Goal: Information Seeking & Learning: Learn about a topic

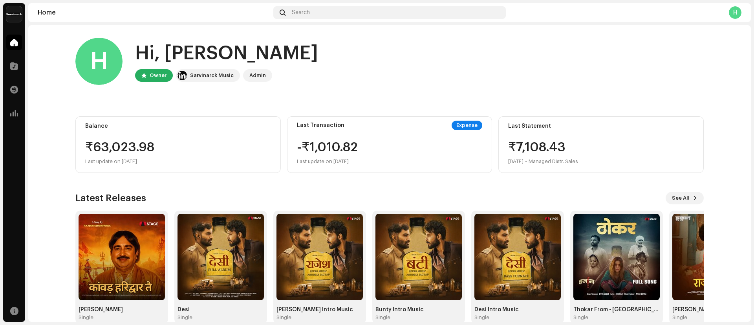
scroll to position [15, 0]
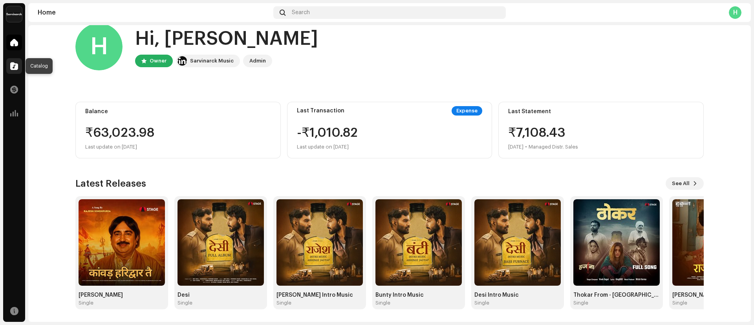
click at [18, 71] on div at bounding box center [14, 66] width 16 height 16
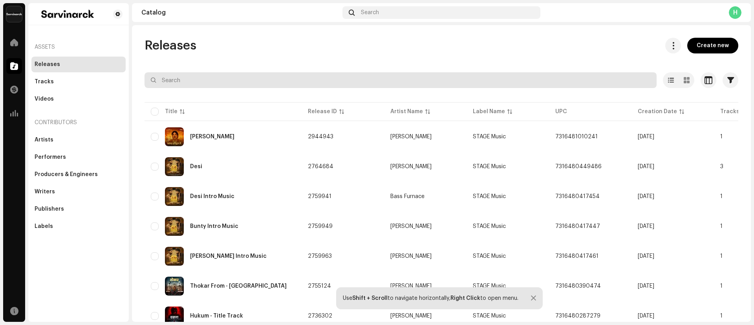
click at [282, 79] on input "text" at bounding box center [400, 80] width 512 height 16
paste input "Moksha Anthem"
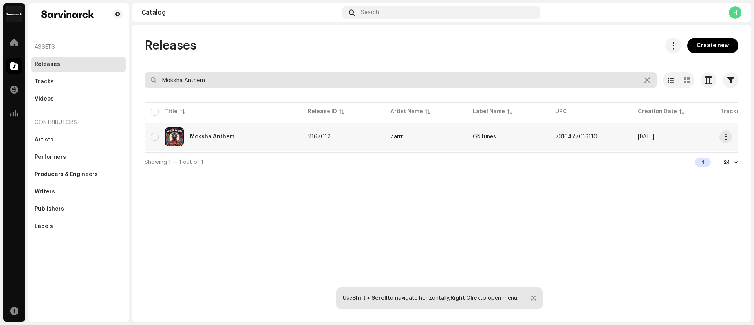
type input "Moksha Anthem"
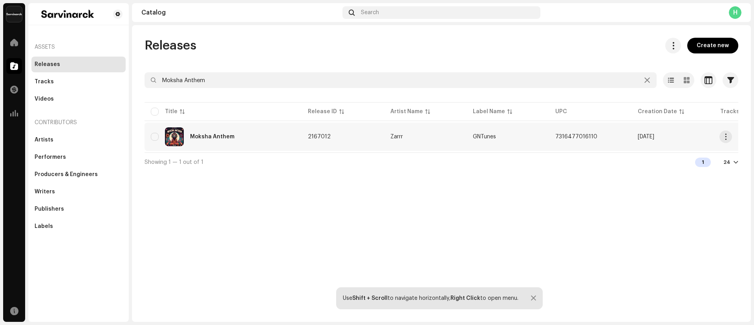
click at [208, 134] on div "Moksha Anthem" at bounding box center [212, 136] width 44 height 5
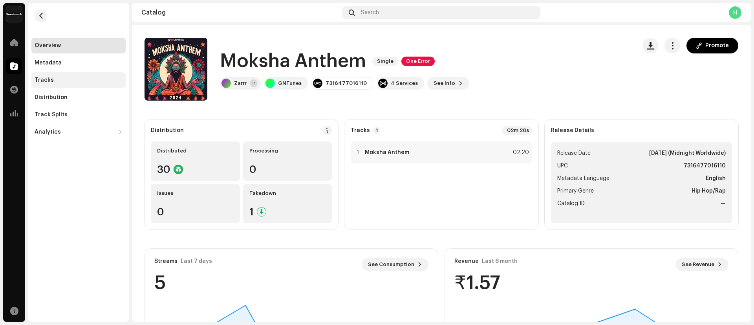
click at [65, 84] on div "Tracks" at bounding box center [78, 80] width 94 height 16
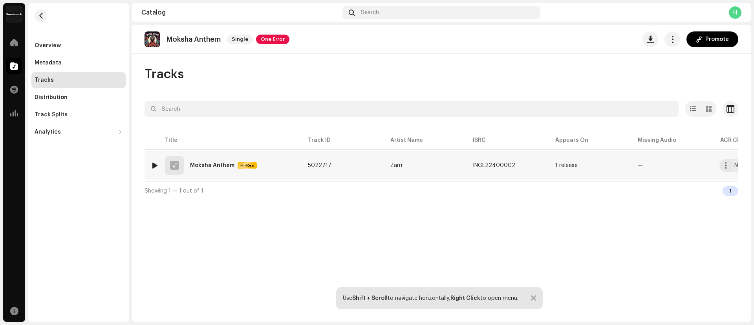
click at [213, 167] on div "Moksha Anthem" at bounding box center [212, 165] width 44 height 5
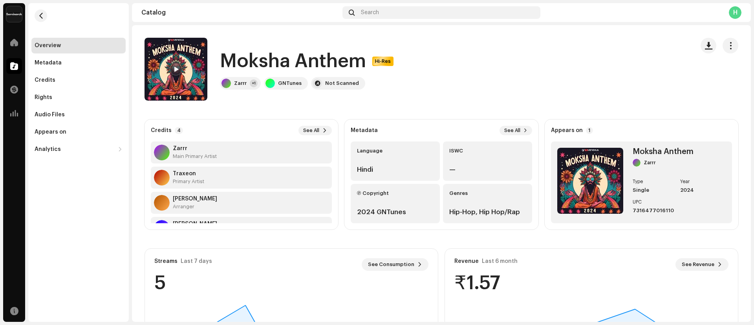
click at [176, 70] on span at bounding box center [176, 69] width 5 height 6
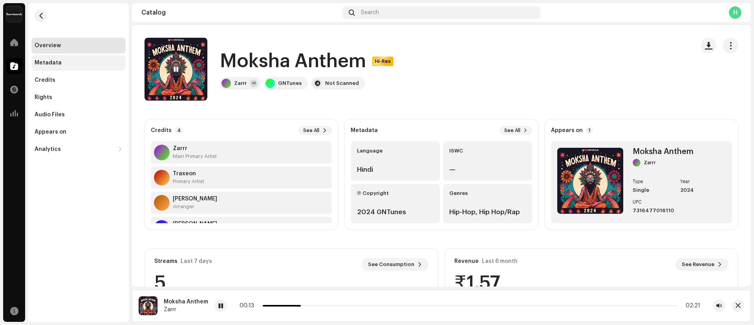
click at [63, 66] on div "Metadata" at bounding box center [78, 63] width 94 height 16
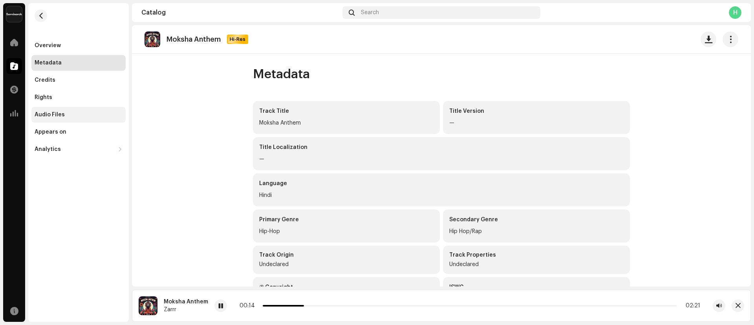
click at [70, 115] on div "Audio Files" at bounding box center [79, 115] width 88 height 6
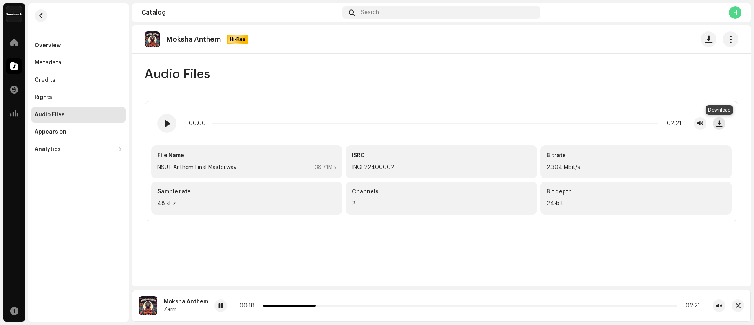
click at [717, 126] on span "button" at bounding box center [719, 123] width 6 height 6
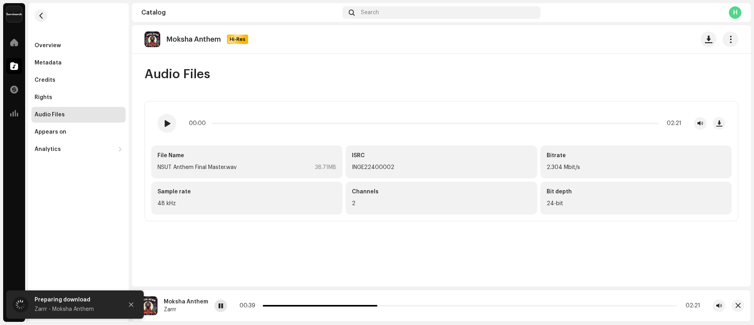
click at [221, 303] on span at bounding box center [220, 306] width 5 height 6
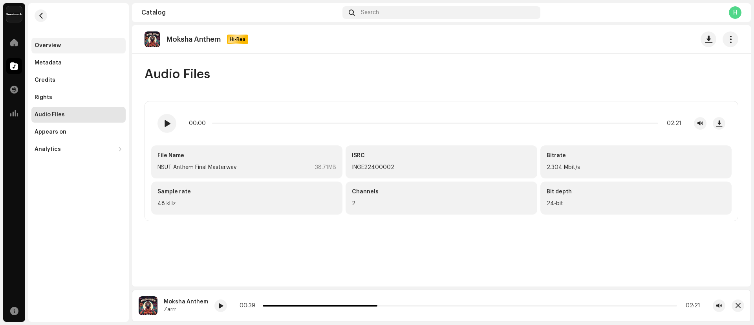
click at [62, 45] on div "Overview" at bounding box center [79, 45] width 88 height 6
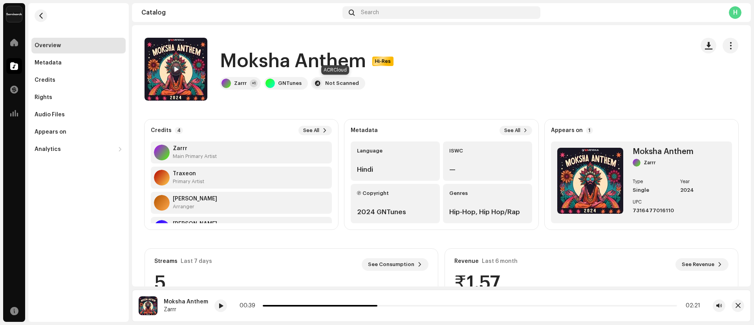
click at [335, 85] on div "Not Scanned" at bounding box center [342, 83] width 34 height 6
click at [399, 14] on div "Search" at bounding box center [441, 12] width 198 height 13
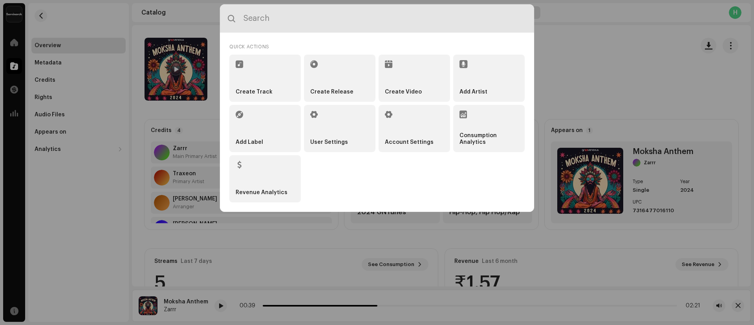
paste input "school [PERSON_NAME]"
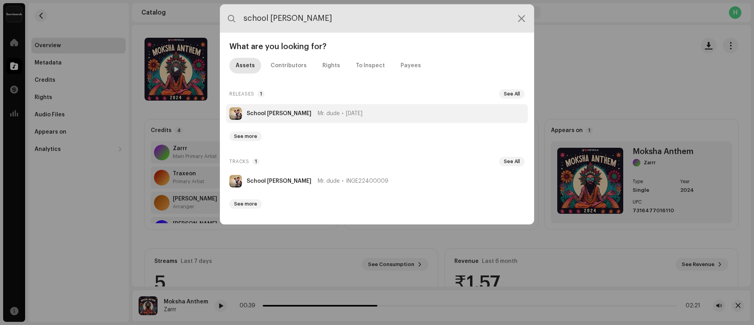
type input "school [PERSON_NAME]"
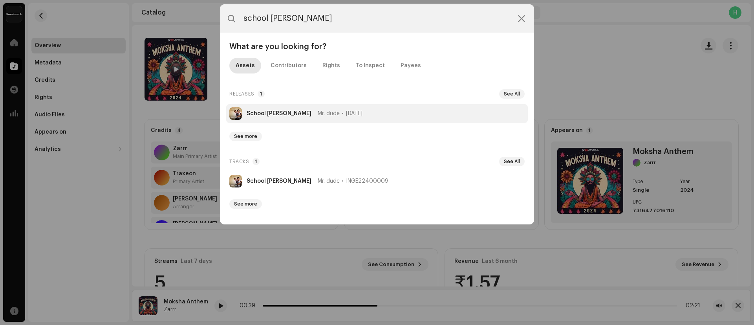
click at [271, 113] on strong "School [PERSON_NAME]" at bounding box center [279, 113] width 65 height 6
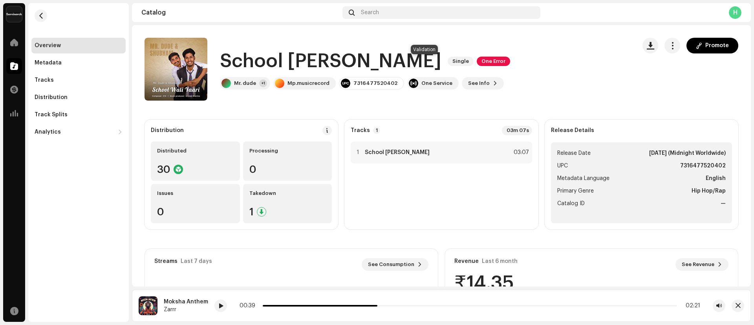
click at [477, 62] on span "One Error" at bounding box center [493, 61] width 33 height 9
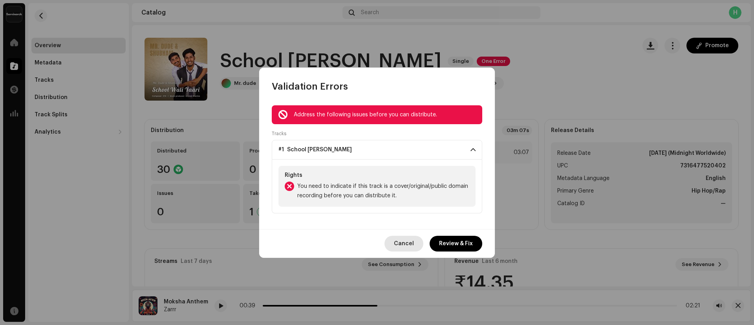
click at [407, 239] on span "Cancel" at bounding box center [404, 244] width 20 height 16
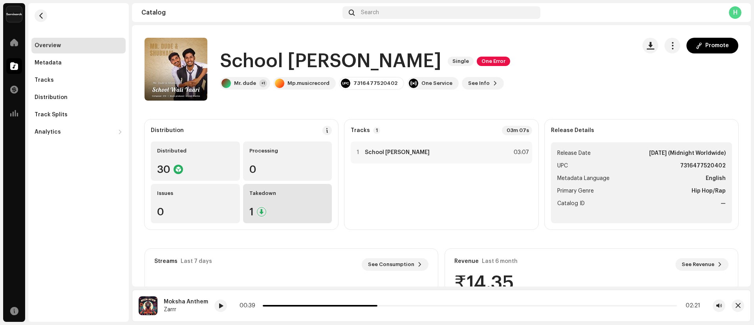
click at [263, 197] on div "Takedown 1" at bounding box center [287, 203] width 89 height 39
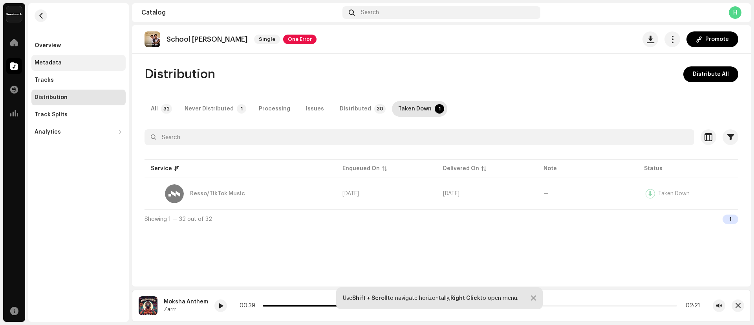
click at [66, 62] on div "Metadata" at bounding box center [79, 63] width 88 height 6
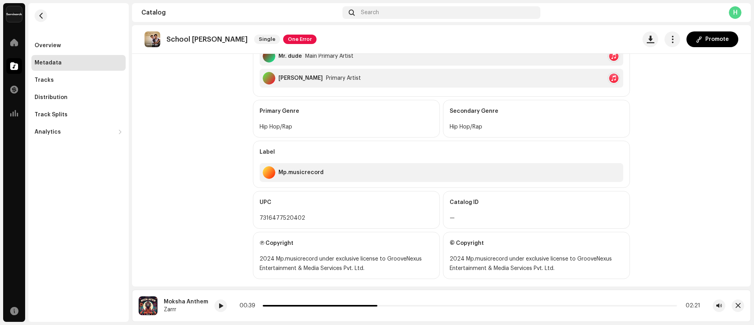
scroll to position [251, 0]
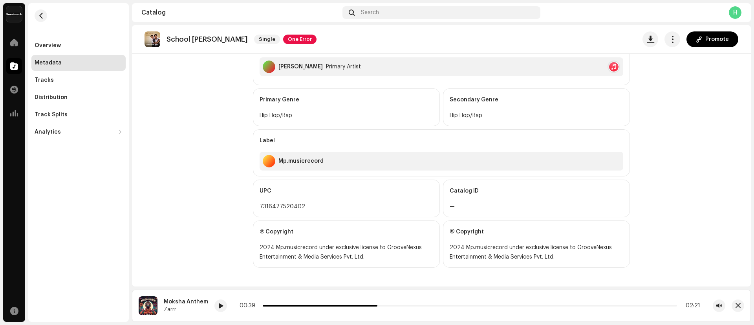
click at [260, 248] on div "2024 Mp.musicrecord under exclusive license to GrooveNexus Entertainment & Medi…" at bounding box center [347, 252] width 174 height 19
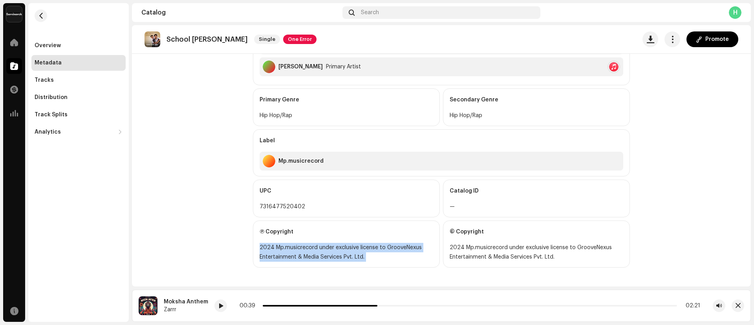
drag, startPoint x: 257, startPoint y: 248, endPoint x: 363, endPoint y: 253, distance: 106.5
click at [363, 253] on div "2024 Mp.musicrecord under exclusive license to GrooveNexus Entertainment & Medi…" at bounding box center [347, 252] width 174 height 19
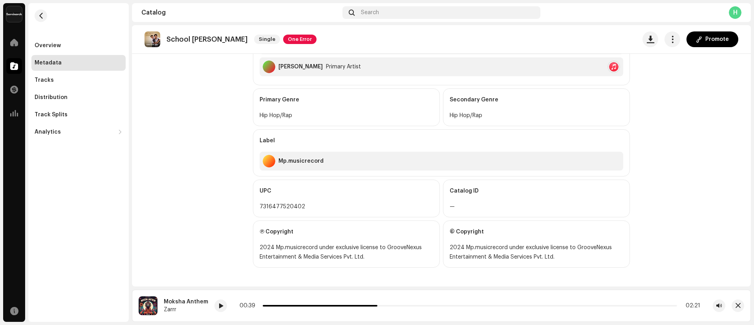
scroll to position [0, 0]
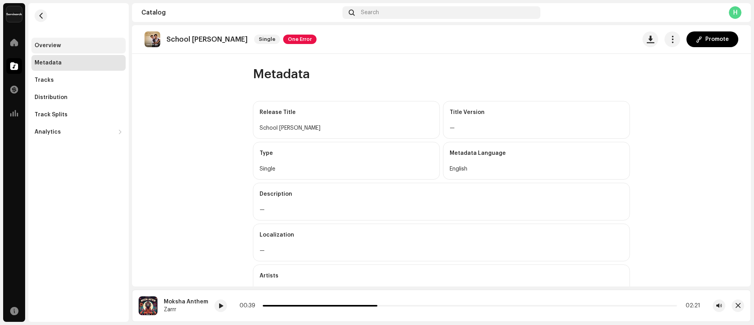
click at [48, 38] on div "Overview" at bounding box center [78, 46] width 94 height 16
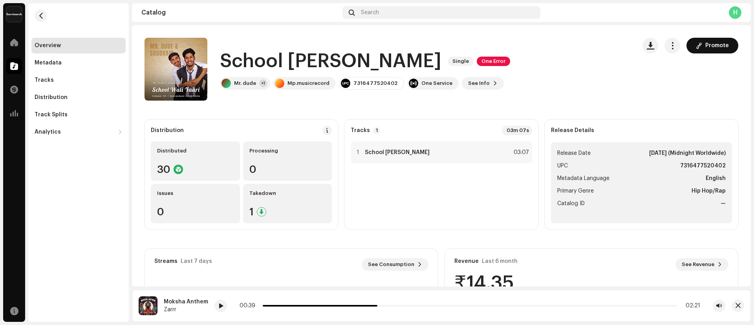
click at [705, 41] on span "Promote" at bounding box center [717, 46] width 24 height 16
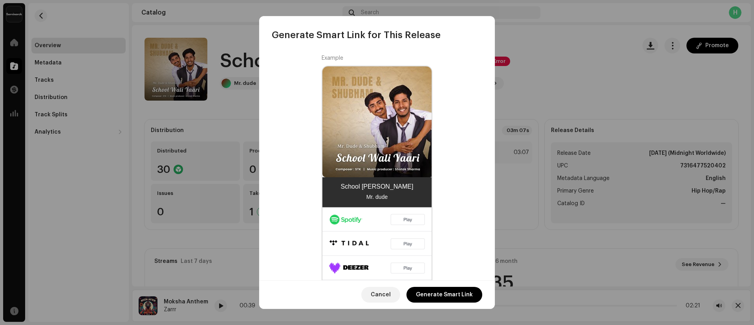
scroll to position [236, 0]
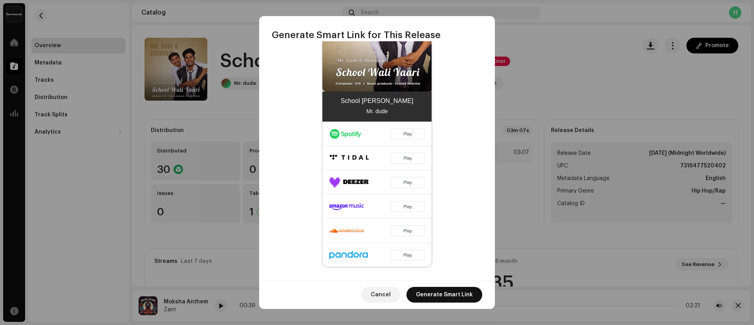
click at [439, 296] on span "Generate Smart Link" at bounding box center [444, 295] width 57 height 16
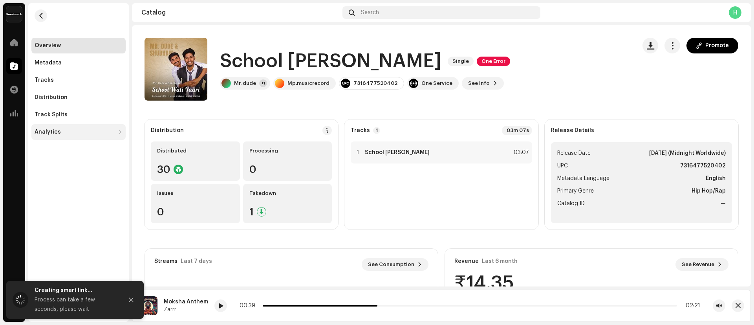
click at [58, 130] on div "Analytics" at bounding box center [48, 132] width 26 height 6
click at [65, 177] on div "Revenue" at bounding box center [78, 184] width 94 height 16
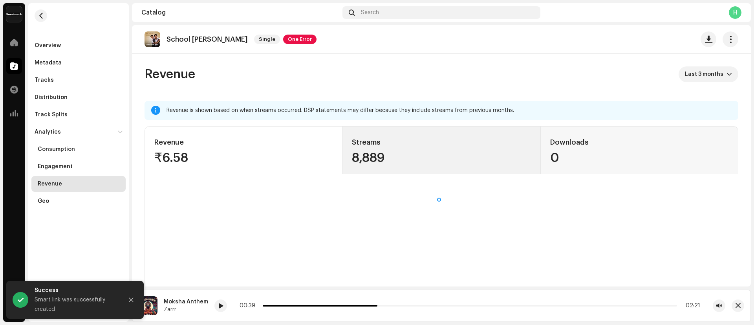
click at [408, 153] on div "8,889" at bounding box center [441, 158] width 179 height 13
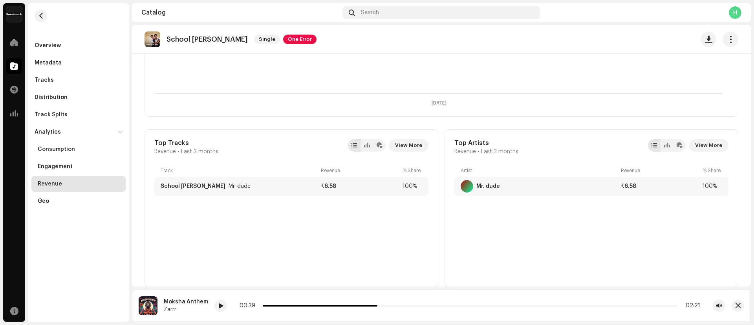
scroll to position [208, 0]
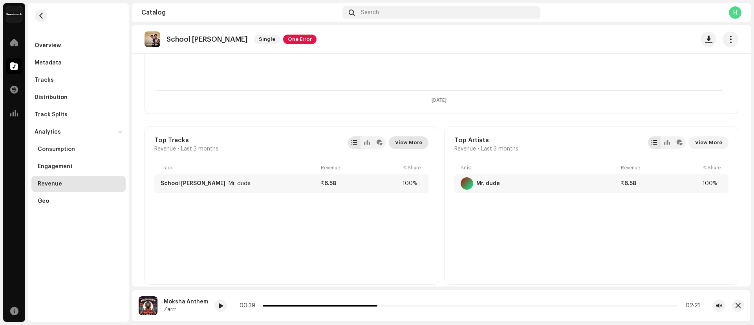
click at [408, 146] on span "View More" at bounding box center [408, 143] width 27 height 16
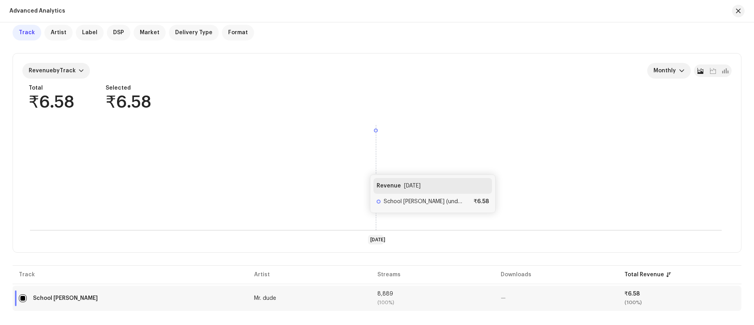
scroll to position [6, 0]
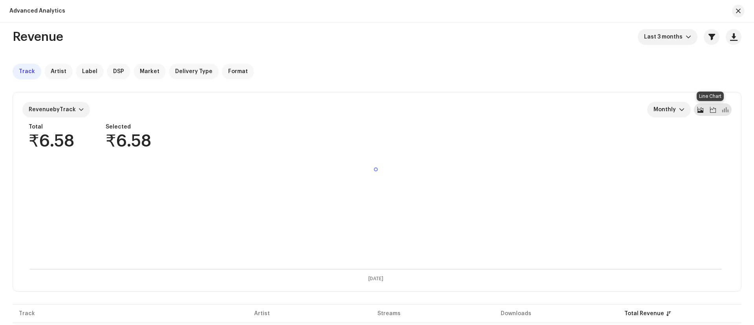
click at [710, 111] on span at bounding box center [713, 109] width 6 height 6
click at [734, 11] on button "button" at bounding box center [738, 11] width 13 height 13
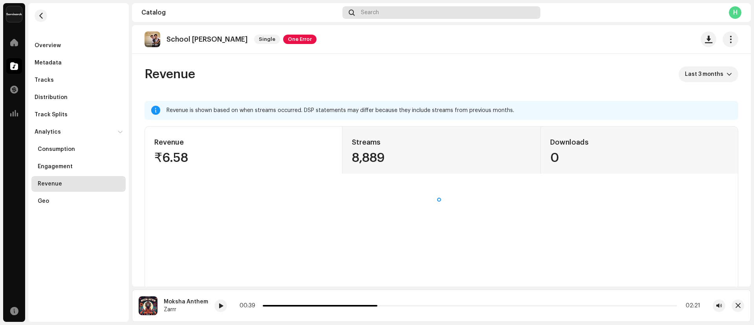
click at [408, 13] on div "Search" at bounding box center [441, 12] width 198 height 13
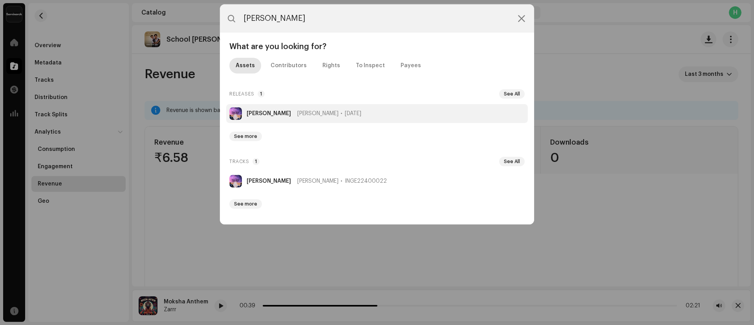
type input "[PERSON_NAME]"
click at [278, 109] on li "[PERSON_NAME] [DATE]" at bounding box center [377, 113] width 302 height 19
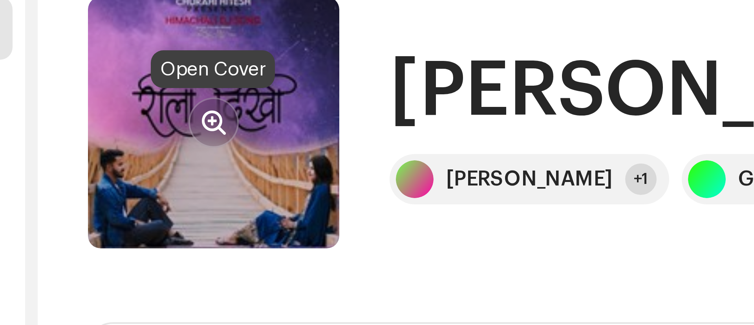
click at [175, 69] on span "button" at bounding box center [176, 69] width 6 height 6
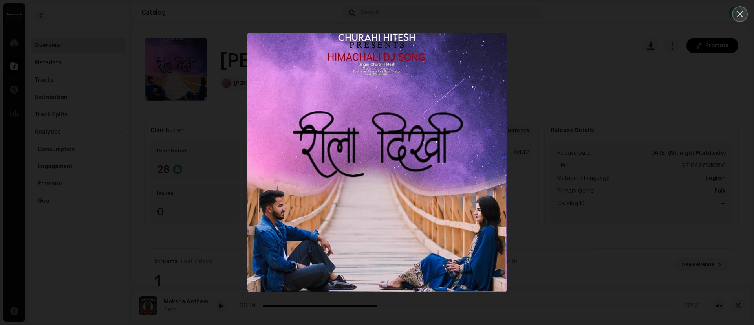
click at [739, 12] on icon "Close" at bounding box center [739, 14] width 7 height 7
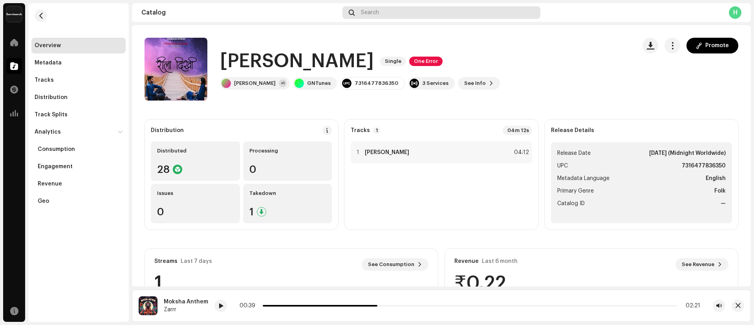
click at [436, 12] on div "Search" at bounding box center [441, 12] width 198 height 13
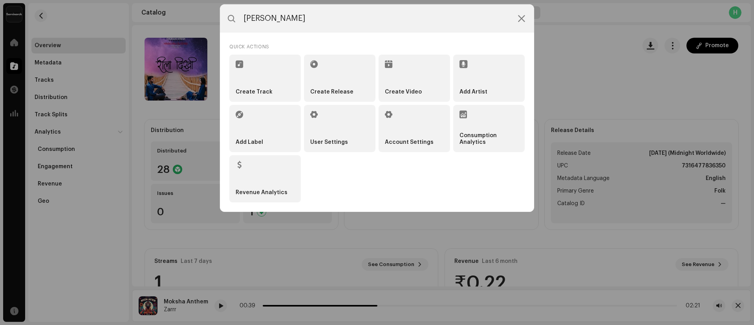
type input "[PERSON_NAME]"
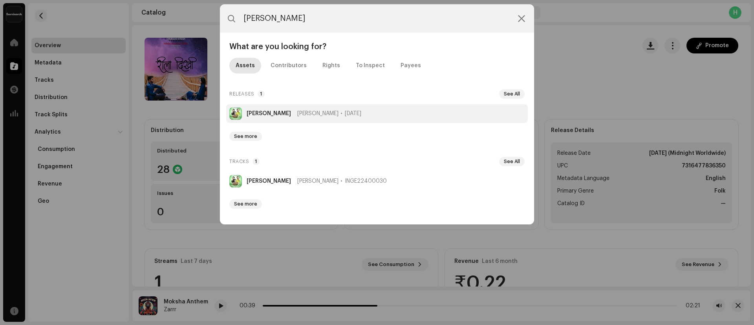
click at [275, 110] on strong "[PERSON_NAME]" at bounding box center [269, 113] width 44 height 6
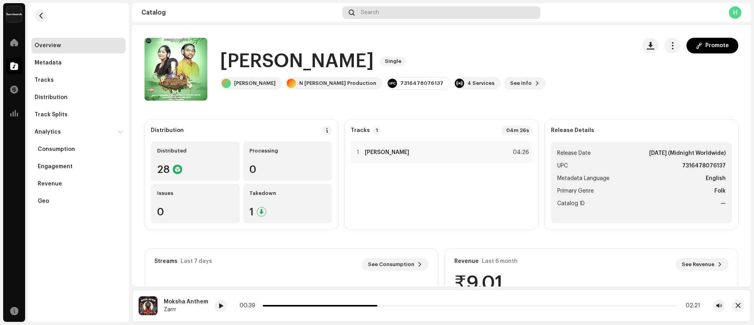
click at [371, 9] on div "Search" at bounding box center [441, 12] width 198 height 13
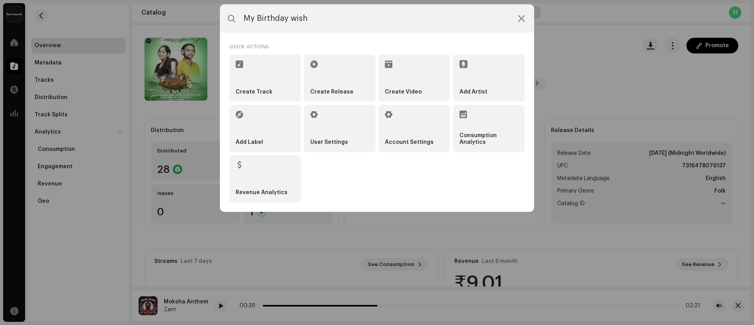
type input "My Birthday wish"
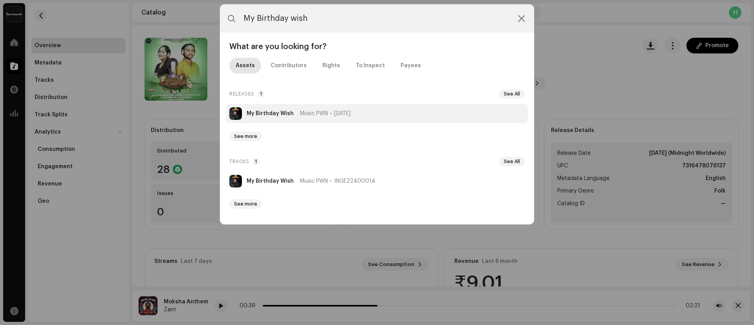
click at [277, 117] on li "My Birthday Wish Music PWN [DATE]" at bounding box center [377, 113] width 302 height 19
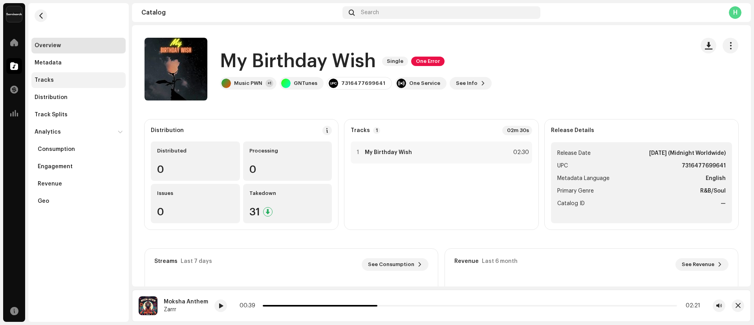
click at [75, 83] on div "Tracks" at bounding box center [79, 80] width 88 height 6
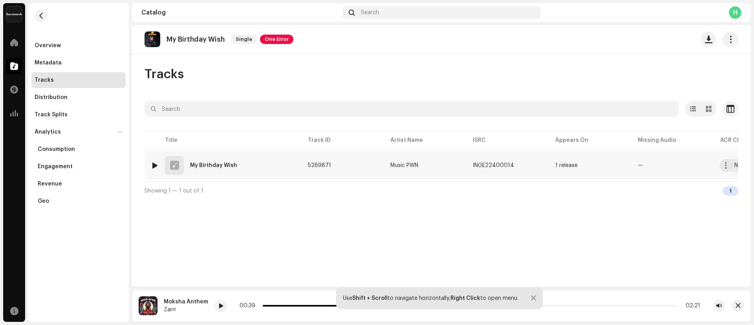
click at [212, 159] on div "1 My Birthday Wish" at bounding box center [223, 165] width 144 height 19
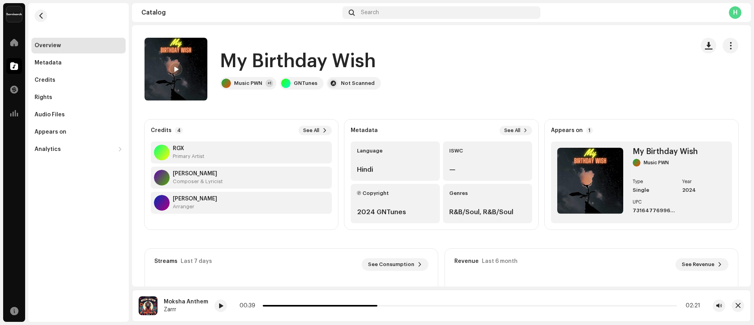
click at [178, 67] on span at bounding box center [176, 69] width 5 height 6
click at [221, 306] on span at bounding box center [223, 306] width 5 height 6
click at [371, 15] on span "Search" at bounding box center [370, 12] width 18 height 6
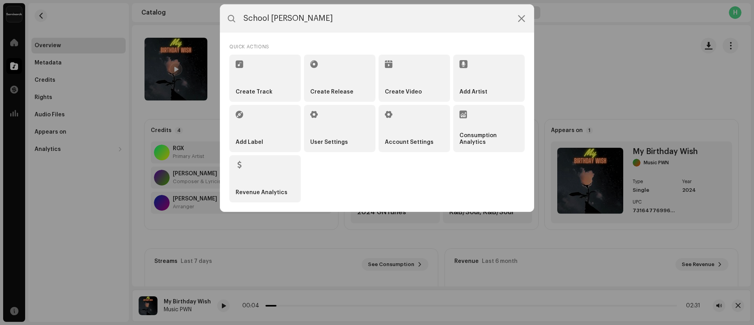
type input "School [PERSON_NAME]"
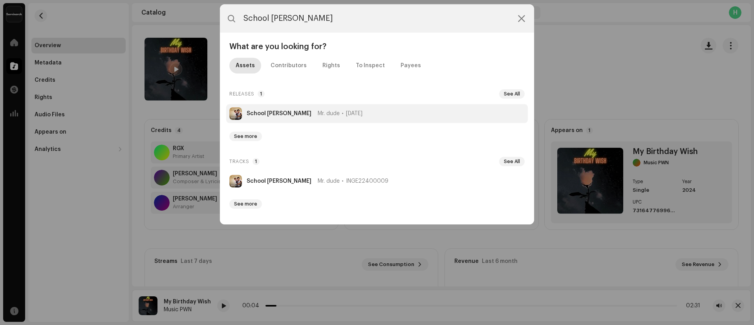
click at [263, 117] on li "School [PERSON_NAME] Mr. dude [DATE]" at bounding box center [377, 113] width 302 height 19
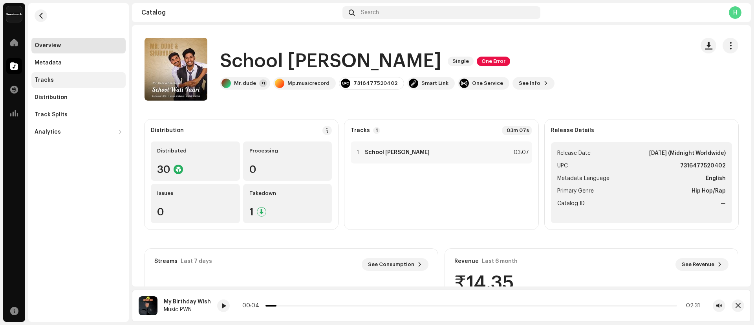
click at [62, 81] on div "Tracks" at bounding box center [79, 80] width 88 height 6
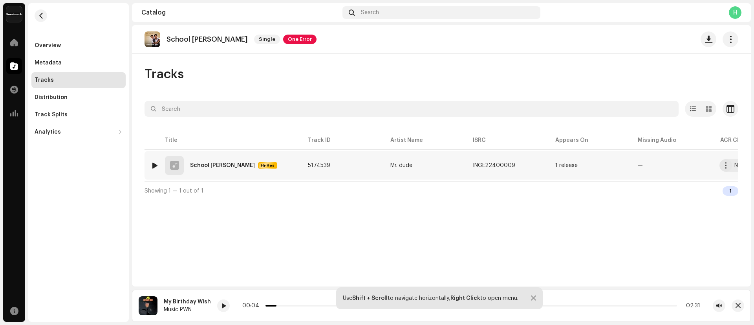
click at [203, 161] on div "1 School Wali Yaari Hi-Res" at bounding box center [223, 165] width 144 height 19
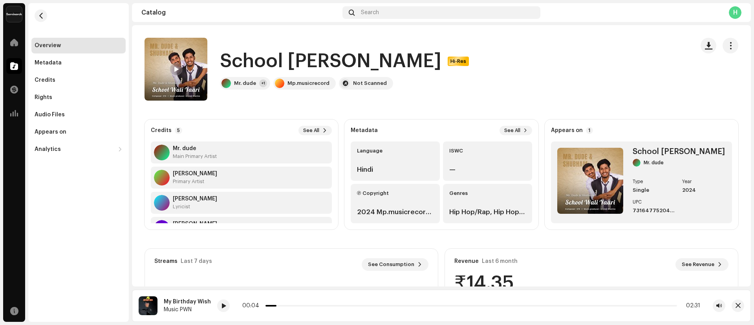
click at [176, 68] on span at bounding box center [176, 69] width 5 height 6
click at [239, 303] on span at bounding box center [241, 306] width 5 height 6
click at [234, 302] on icon at bounding box center [240, 306] width 13 height 14
click at [419, 12] on div "Search" at bounding box center [441, 12] width 198 height 13
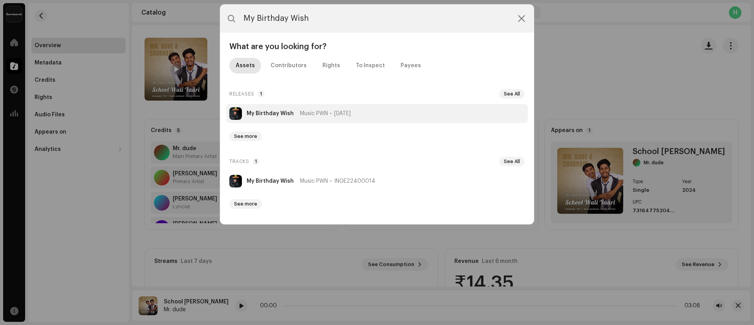
type input "My Birthday Wish"
click at [282, 112] on strong "My Birthday Wish" at bounding box center [270, 113] width 47 height 6
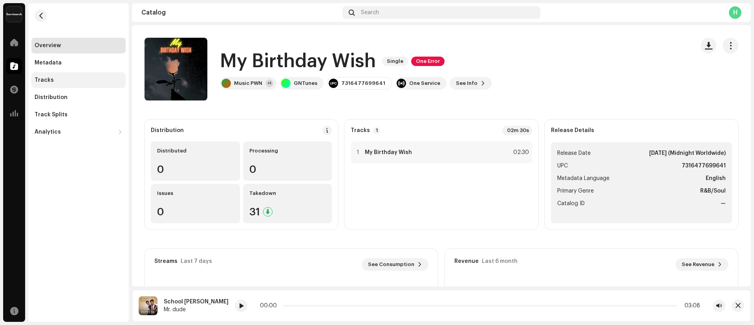
click at [53, 79] on div "Tracks" at bounding box center [79, 80] width 88 height 6
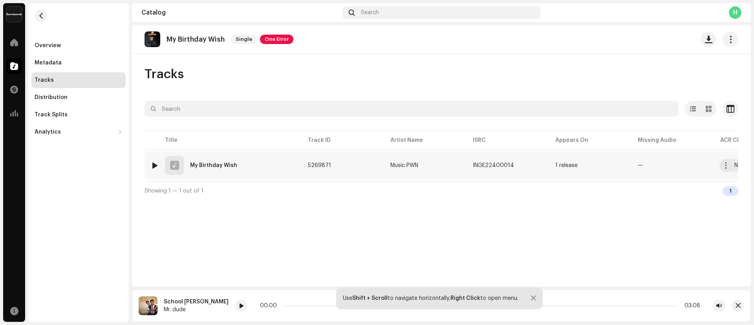
click at [205, 163] on div "My Birthday Wish" at bounding box center [213, 165] width 47 height 5
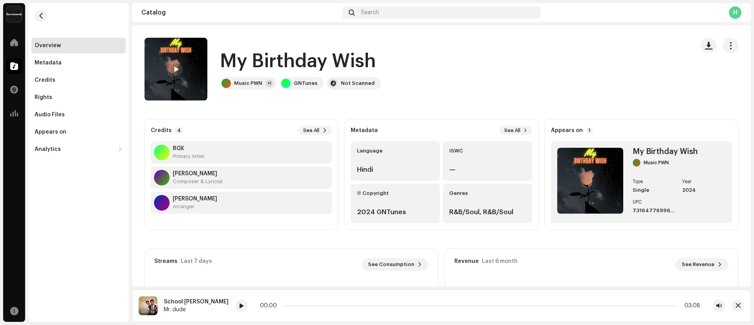
click at [172, 66] on div at bounding box center [176, 69] width 13 height 13
click at [294, 305] on p-slider at bounding box center [470, 306] width 411 height 2
click at [332, 305] on p-slider at bounding box center [470, 306] width 413 height 2
click at [734, 305] on button "button" at bounding box center [737, 305] width 13 height 13
click at [176, 67] on span at bounding box center [176, 69] width 5 height 6
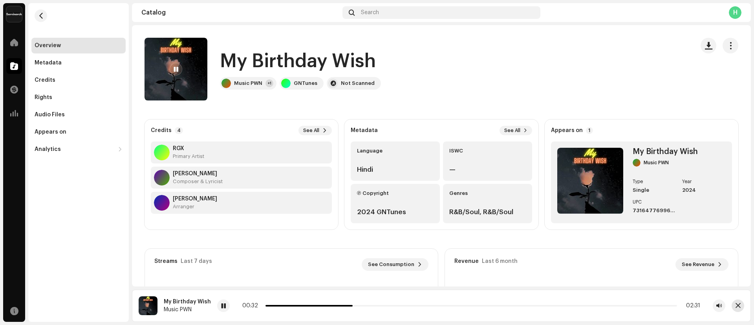
click at [743, 307] on button "button" at bounding box center [737, 305] width 13 height 13
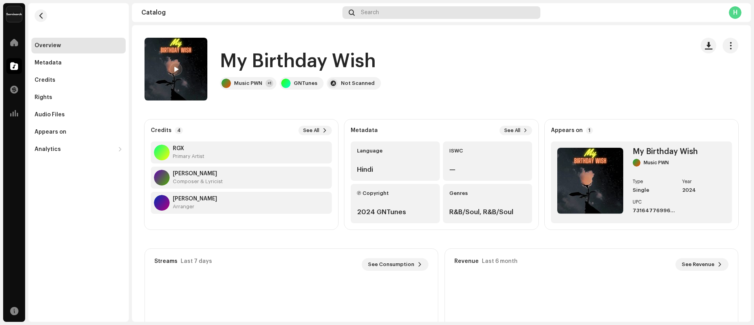
click at [431, 16] on div "Search" at bounding box center [441, 12] width 198 height 13
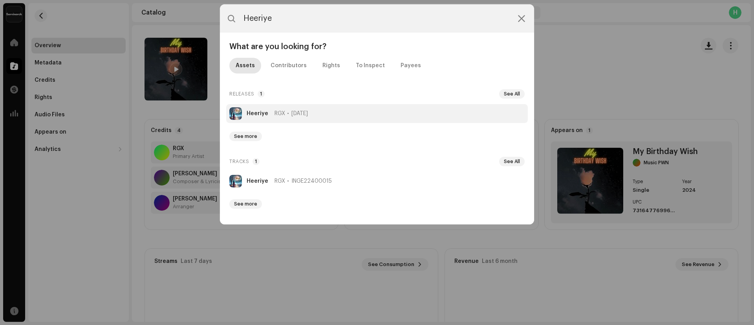
type input "Heeriye"
click at [260, 112] on strong "Heeriye" at bounding box center [258, 113] width 22 height 6
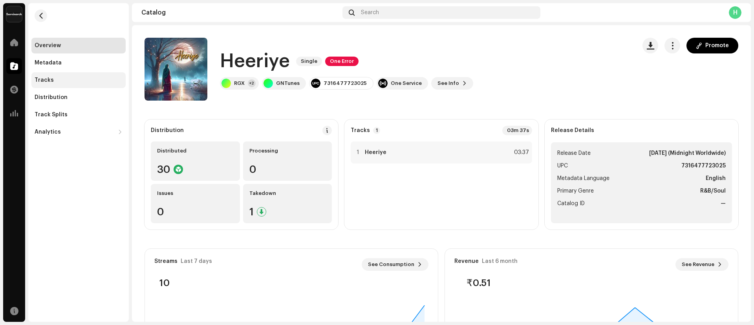
click at [55, 77] on div "Tracks" at bounding box center [79, 80] width 88 height 6
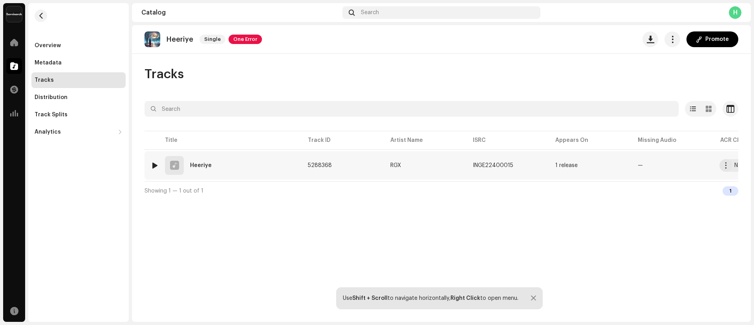
click at [199, 163] on div "Heeriye" at bounding box center [201, 165] width 22 height 5
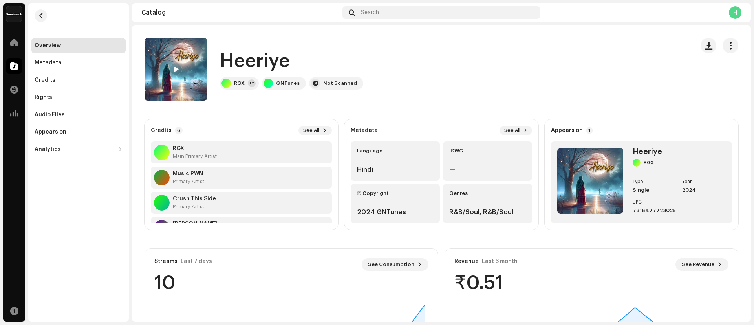
click at [174, 69] on span at bounding box center [176, 69] width 5 height 6
click at [197, 307] on span at bounding box center [198, 306] width 5 height 6
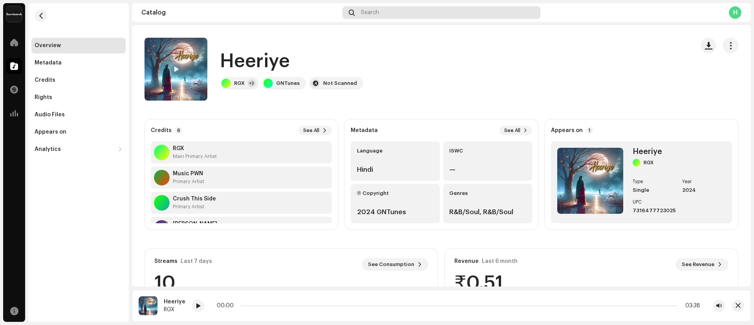
click at [388, 6] on div "Search" at bounding box center [441, 12] width 198 height 13
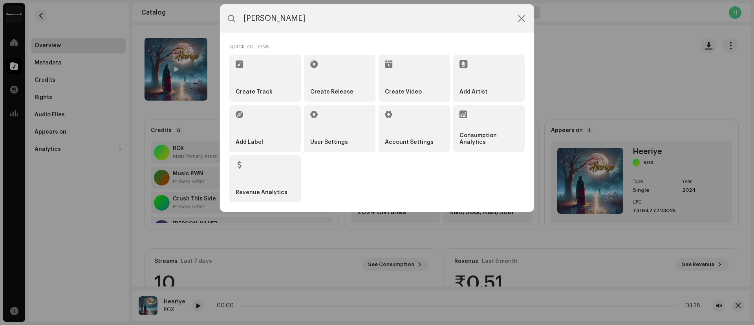
type input "[PERSON_NAME]"
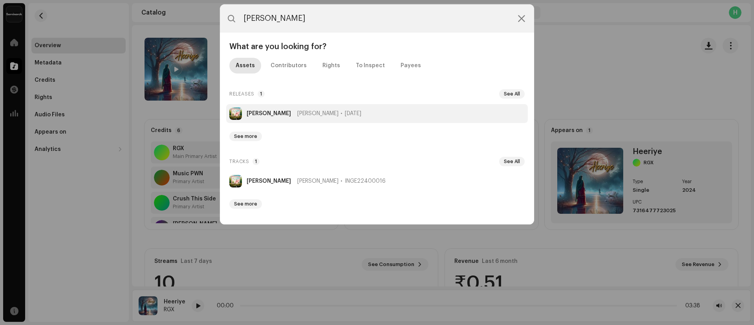
click at [252, 113] on strong "[PERSON_NAME]" at bounding box center [269, 113] width 44 height 6
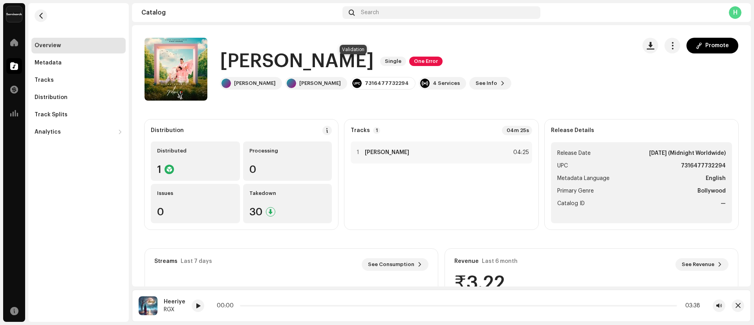
click at [409, 61] on span "One Error" at bounding box center [425, 61] width 33 height 9
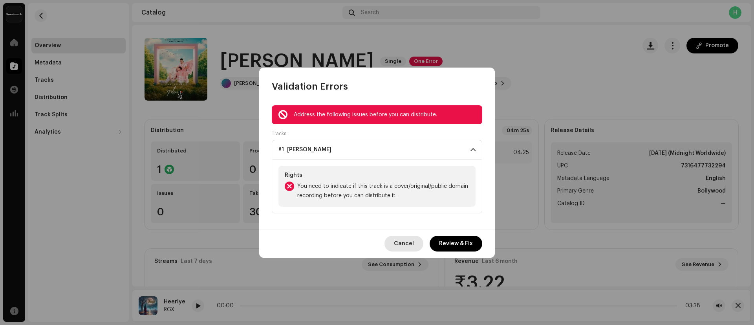
click at [413, 241] on span "Cancel" at bounding box center [404, 244] width 20 height 16
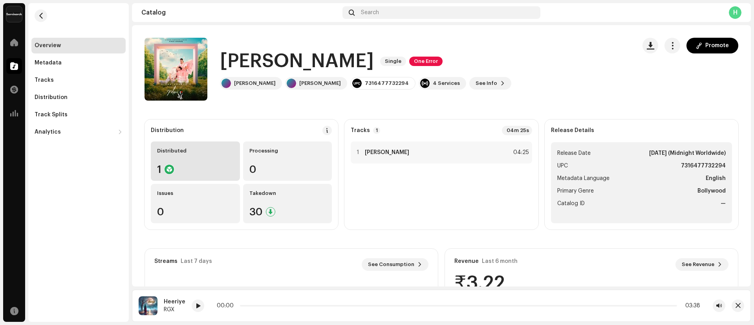
click at [192, 155] on div "Distributed 1" at bounding box center [195, 160] width 89 height 39
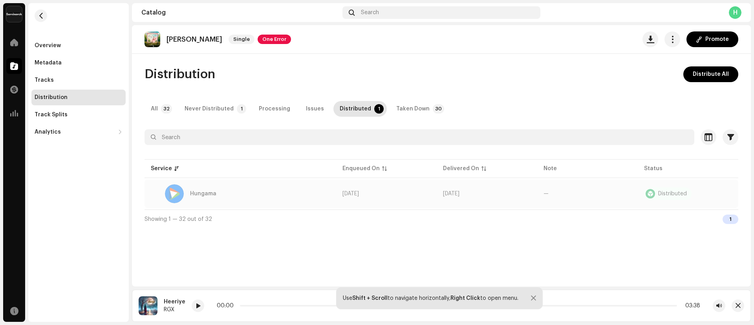
click at [146, 194] on td "Hungama" at bounding box center [240, 193] width 192 height 28
click at [692, 195] on re-a-table-badge "Distributed" at bounding box center [688, 193] width 88 height 13
drag, startPoint x: 691, startPoint y: 195, endPoint x: 521, endPoint y: 192, distance: 170.8
click at [521, 192] on tr "Hungama [DATE] [DATE] — Distributed" at bounding box center [441, 193] width 594 height 28
click at [409, 240] on div "Meri Maa Single One Error Promote Distribution Distribute All All 32 Never Dist…" at bounding box center [441, 155] width 619 height 261
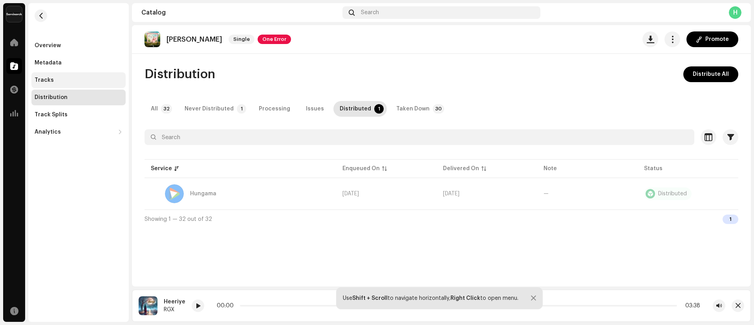
click at [53, 78] on div "Tracks" at bounding box center [79, 80] width 88 height 6
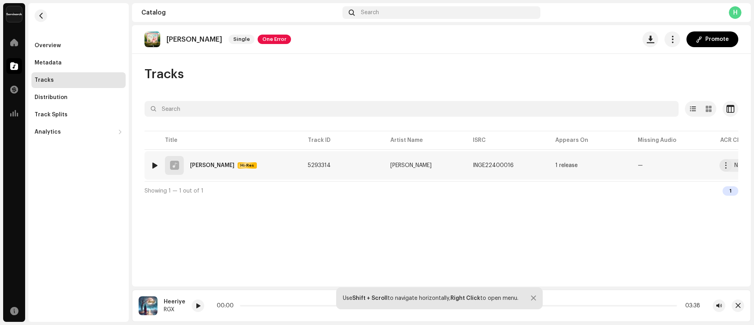
click at [203, 165] on div "[PERSON_NAME]" at bounding box center [212, 165] width 44 height 5
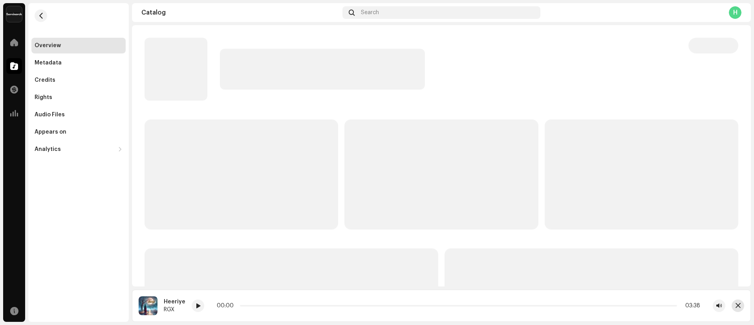
click at [739, 307] on span "button" at bounding box center [737, 305] width 5 height 6
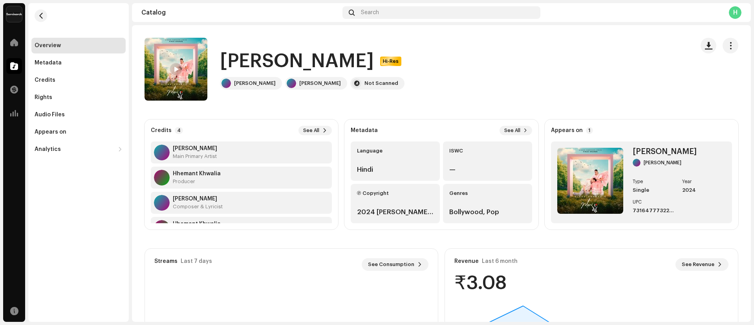
click at [173, 68] on div at bounding box center [176, 69] width 13 height 13
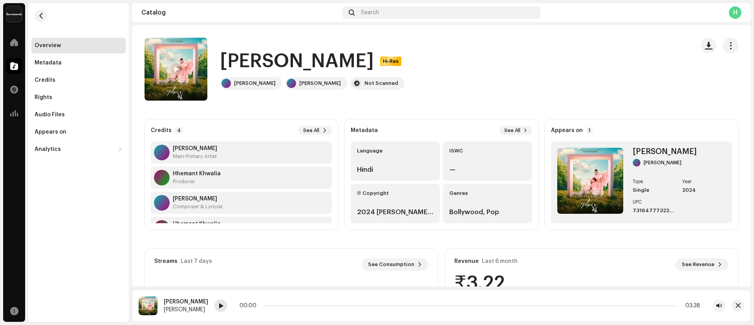
click at [218, 303] on span at bounding box center [220, 306] width 5 height 6
click at [416, 7] on div "Search" at bounding box center [441, 12] width 198 height 13
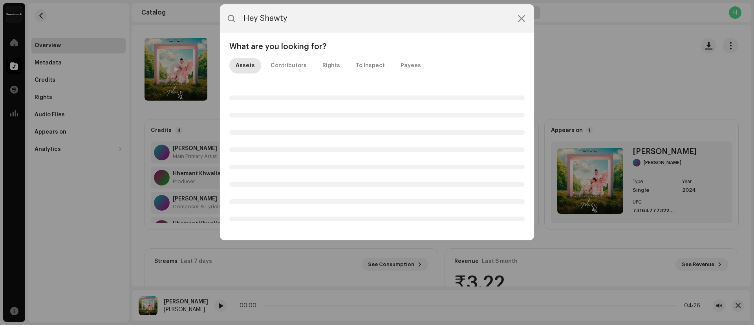
type input "Hey Shawty"
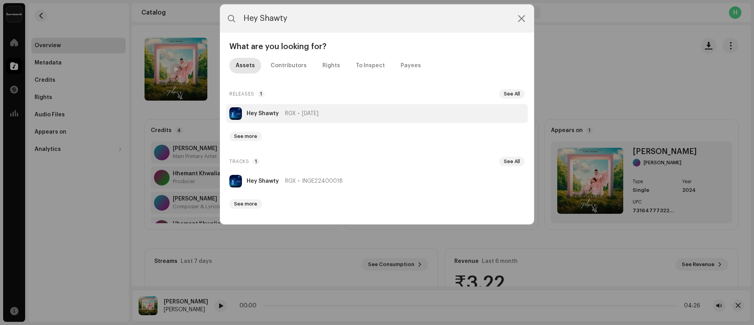
click at [263, 108] on li "Hey Shawty RGX [DATE]" at bounding box center [377, 113] width 302 height 19
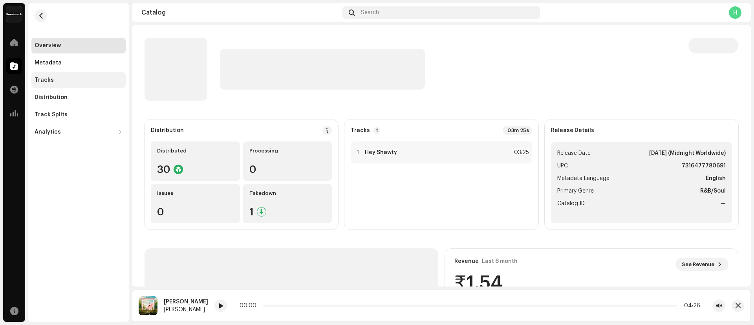
click at [63, 79] on div "Tracks" at bounding box center [79, 80] width 88 height 6
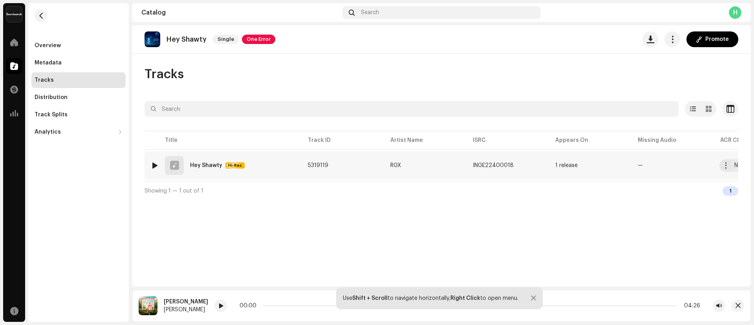
click at [222, 163] on div "Hey Shawty Hi-Res" at bounding box center [217, 165] width 55 height 6
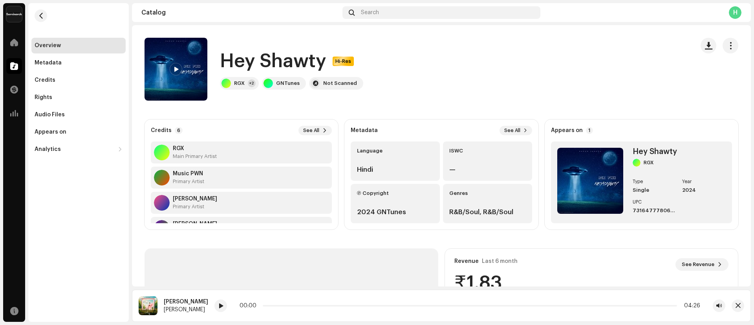
click at [177, 72] on span at bounding box center [176, 69] width 5 height 6
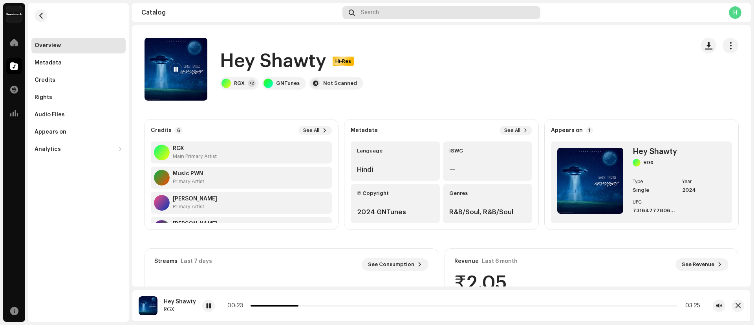
click at [410, 9] on div "Search" at bounding box center [441, 12] width 198 height 13
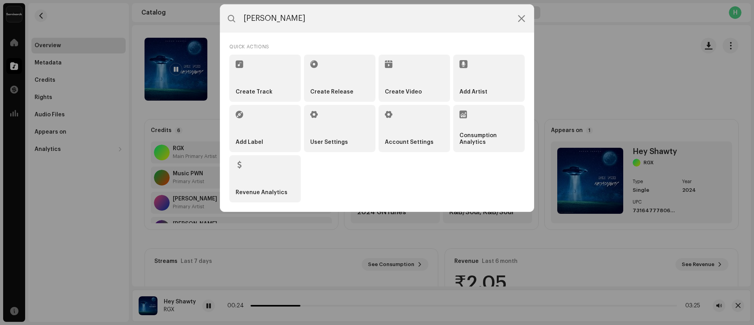
type input "[PERSON_NAME]"
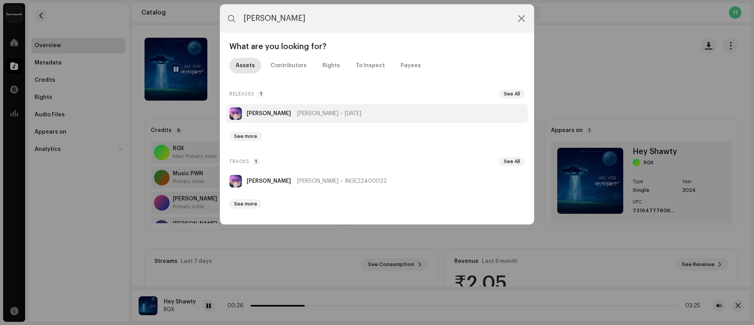
click at [259, 111] on strong "[PERSON_NAME]" at bounding box center [269, 113] width 44 height 6
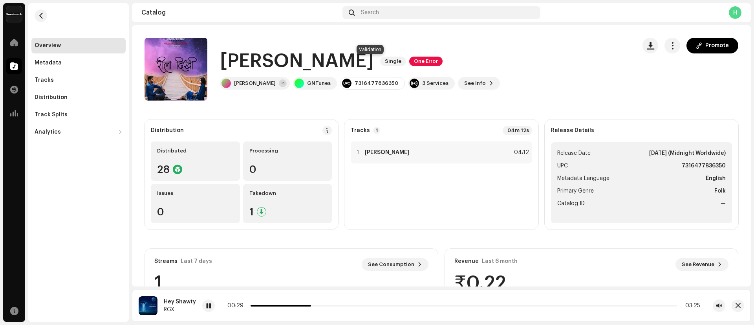
click at [409, 60] on span "One Error" at bounding box center [425, 61] width 33 height 9
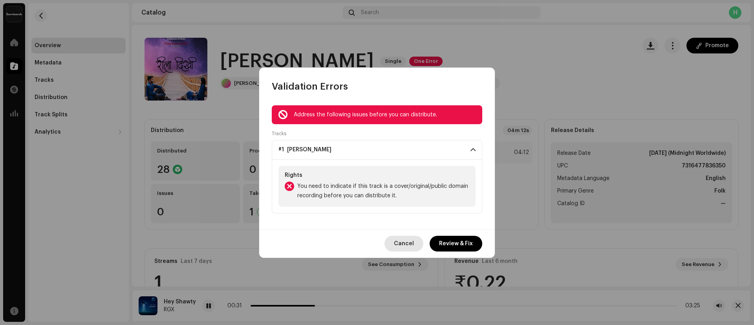
click at [398, 250] on span "Cancel" at bounding box center [404, 244] width 20 height 16
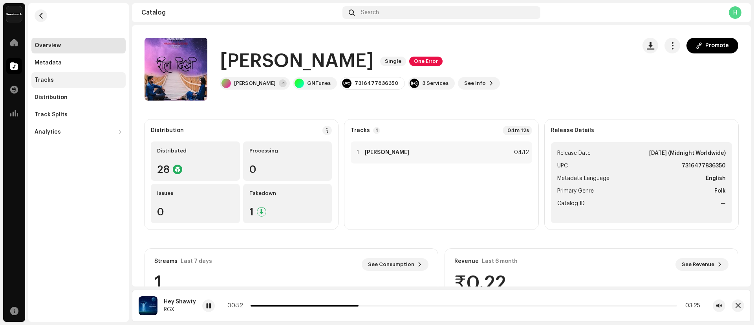
click at [47, 79] on div "Tracks" at bounding box center [44, 80] width 19 height 6
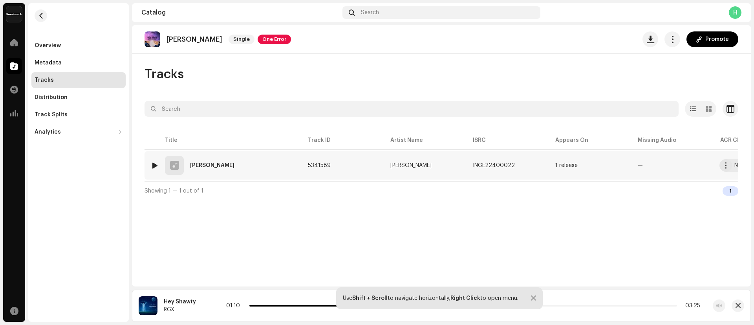
click at [201, 165] on div "[PERSON_NAME]" at bounding box center [212, 165] width 44 height 5
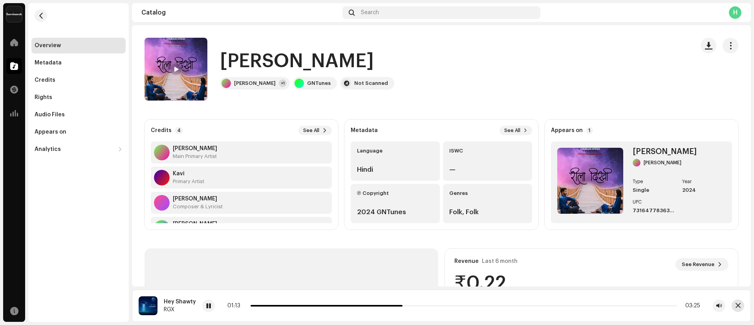
click at [738, 308] on span "button" at bounding box center [737, 305] width 5 height 6
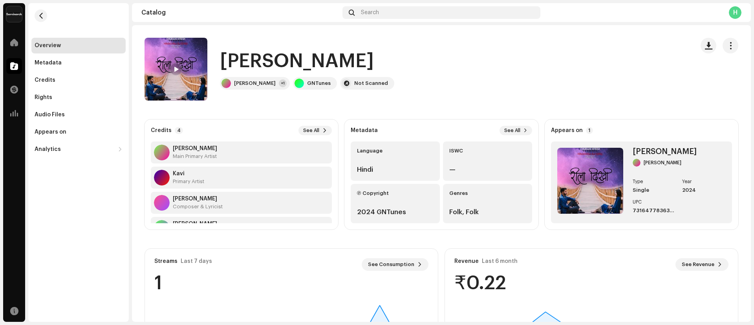
click at [179, 70] on div at bounding box center [176, 69] width 13 height 13
click at [218, 304] on div at bounding box center [220, 305] width 13 height 13
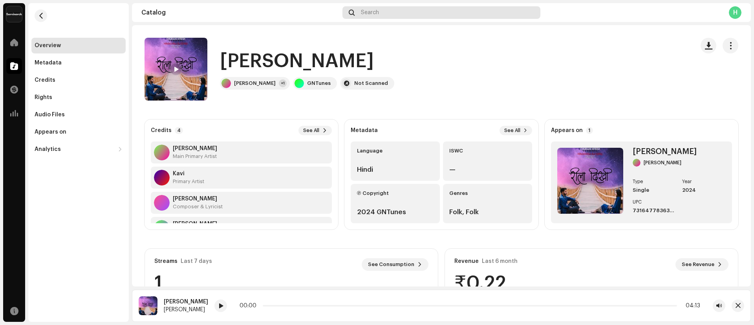
click at [409, 12] on div "Search" at bounding box center [441, 12] width 198 height 13
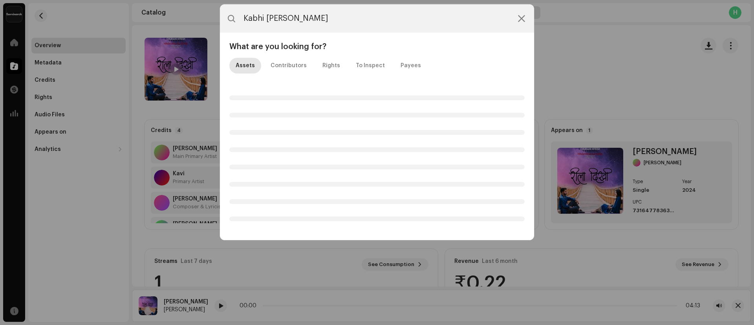
type input "Kabhi [PERSON_NAME]"
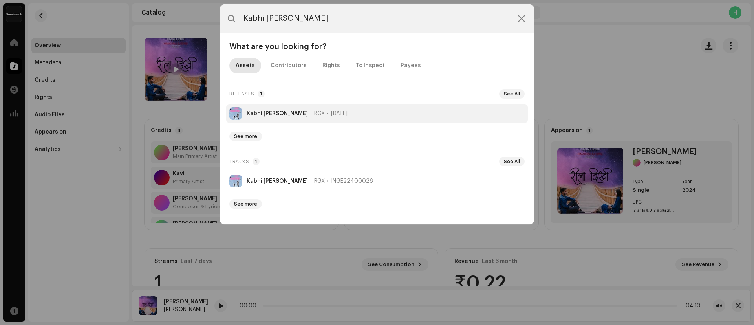
click at [269, 110] on strong "Kabhi [PERSON_NAME]" at bounding box center [277, 113] width 61 height 6
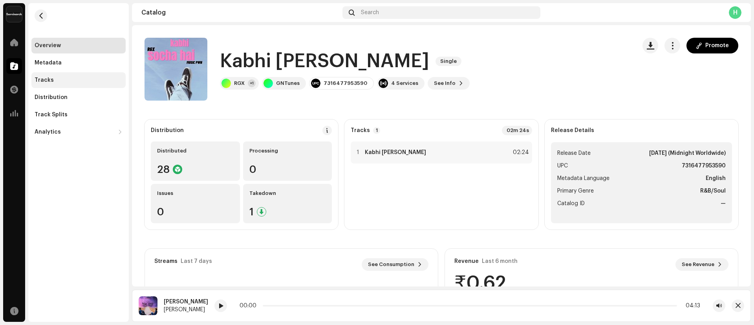
click at [74, 76] on div "Tracks" at bounding box center [78, 80] width 94 height 16
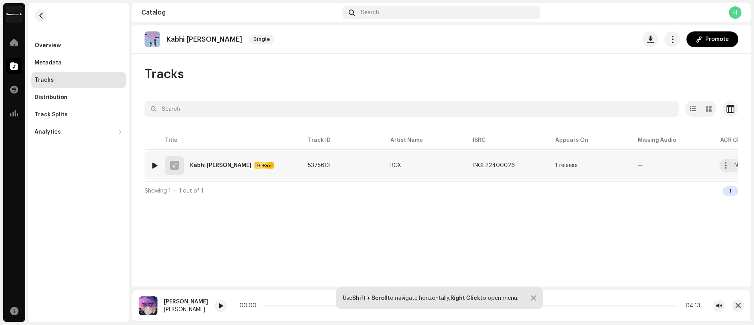
click at [153, 164] on div at bounding box center [155, 165] width 6 height 6
click at [536, 299] on div at bounding box center [533, 298] width 5 height 6
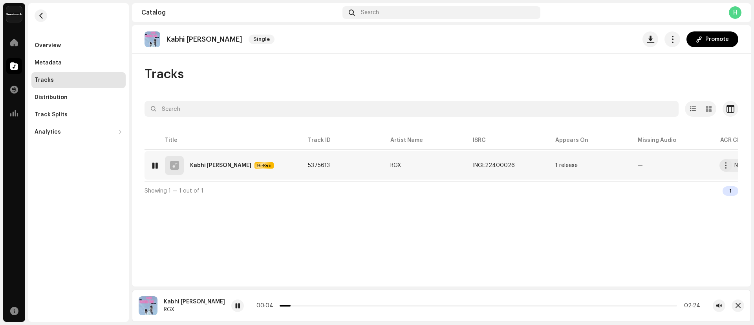
click at [202, 166] on div "Kabhi [PERSON_NAME]" at bounding box center [220, 165] width 61 height 5
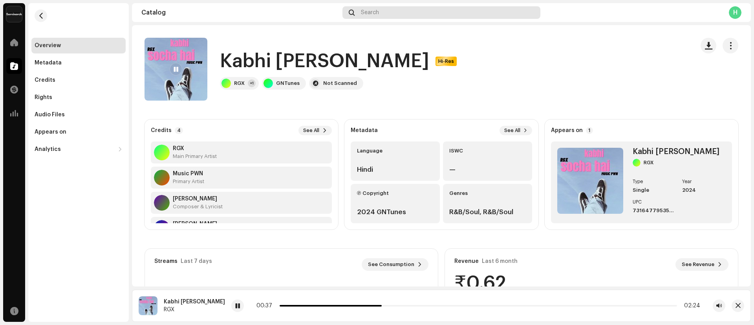
click at [431, 13] on div "Search" at bounding box center [441, 12] width 198 height 13
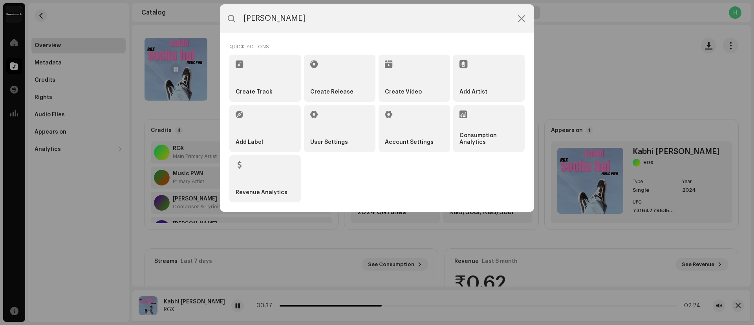
type input "[PERSON_NAME]"
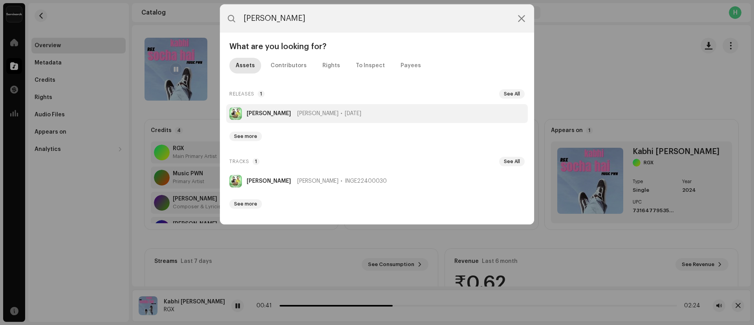
click at [268, 116] on strong "[PERSON_NAME]" at bounding box center [269, 113] width 44 height 6
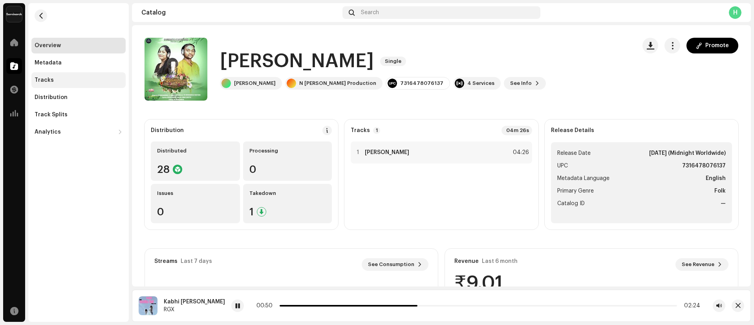
click at [50, 82] on div "Tracks" at bounding box center [44, 80] width 19 height 6
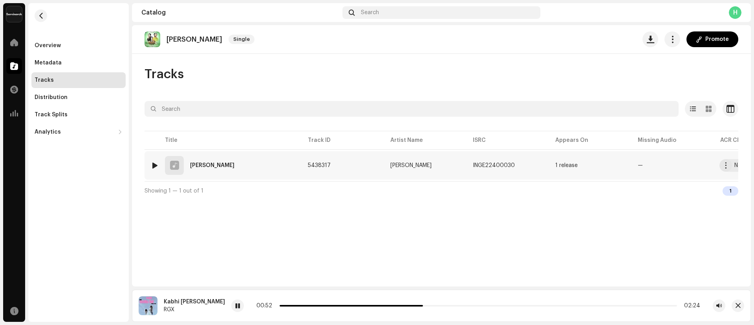
click at [214, 164] on div "[PERSON_NAME]" at bounding box center [212, 165] width 44 height 5
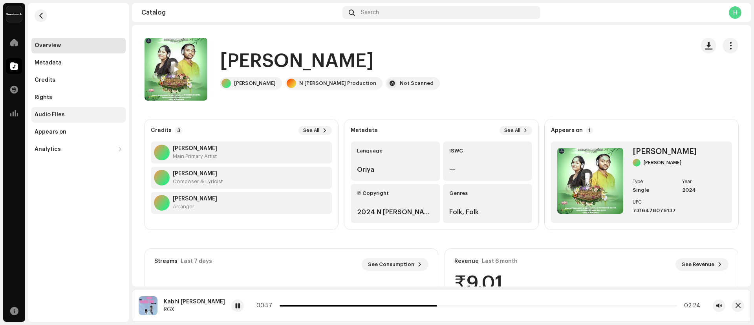
click at [59, 118] on div "Audio Files" at bounding box center [78, 115] width 94 height 16
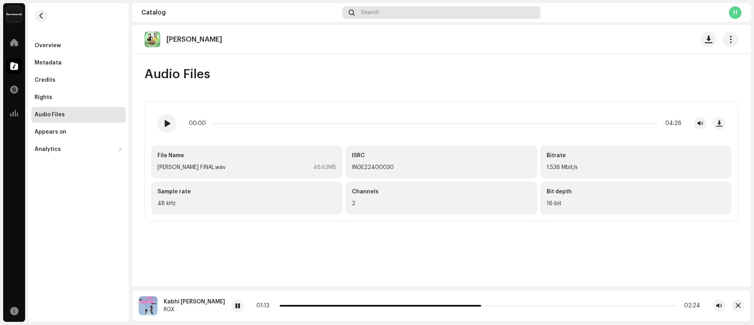
click at [400, 16] on div "Search" at bounding box center [441, 12] width 198 height 13
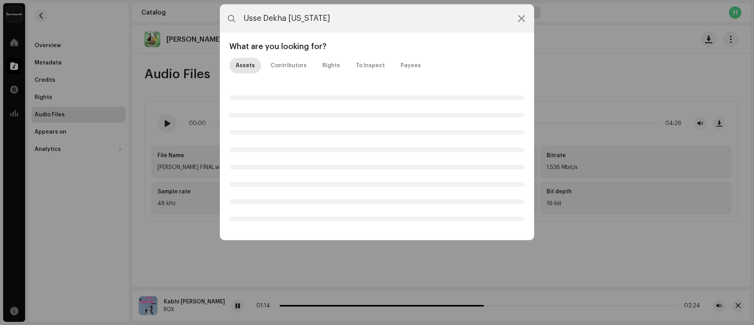
type input "Usse Dekha [US_STATE]"
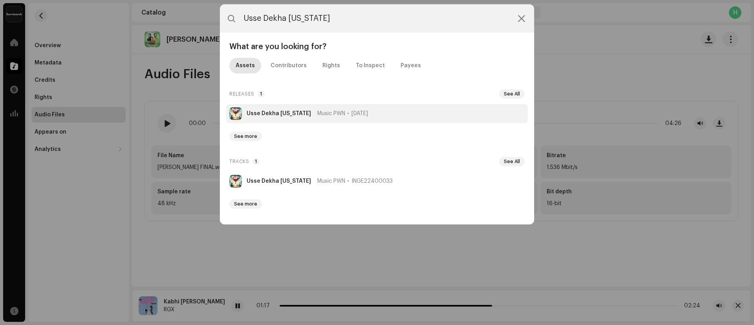
click at [267, 113] on strong "Usse Dekha [US_STATE]" at bounding box center [279, 113] width 64 height 6
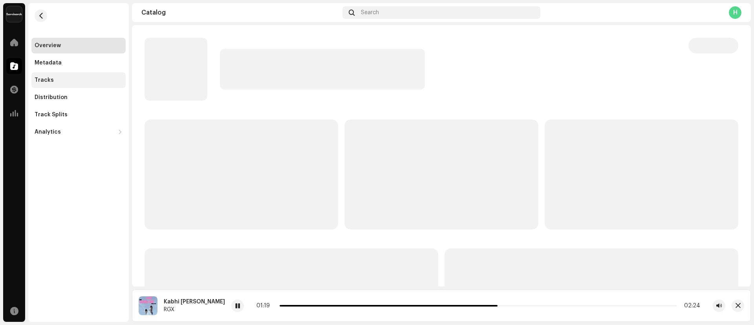
click at [64, 77] on div "Tracks" at bounding box center [79, 80] width 88 height 6
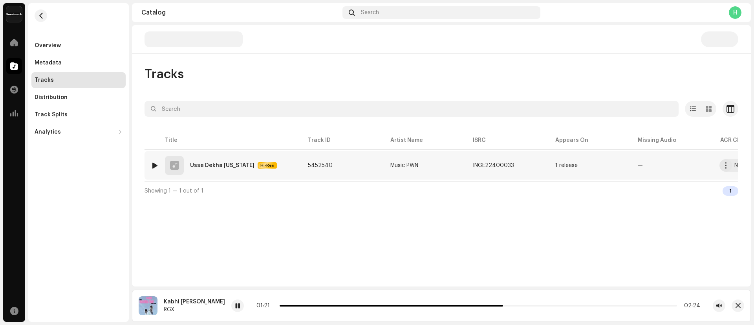
click at [219, 159] on div "1 Usse Dekha [US_STATE] Hi-Res" at bounding box center [223, 165] width 144 height 19
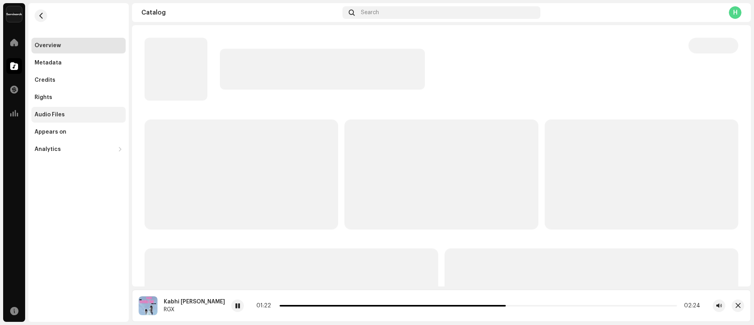
click at [48, 113] on div "Audio Files" at bounding box center [50, 115] width 30 height 6
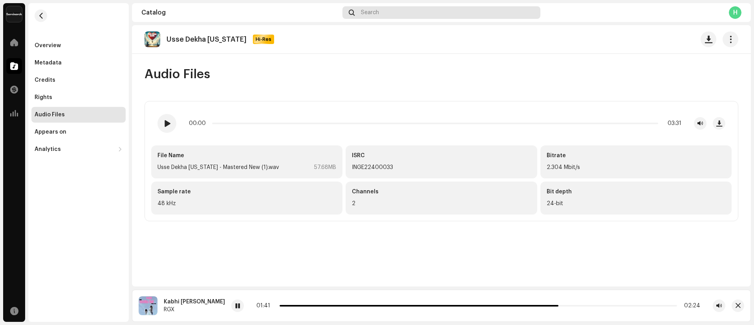
click at [384, 13] on div "Search" at bounding box center [441, 12] width 198 height 13
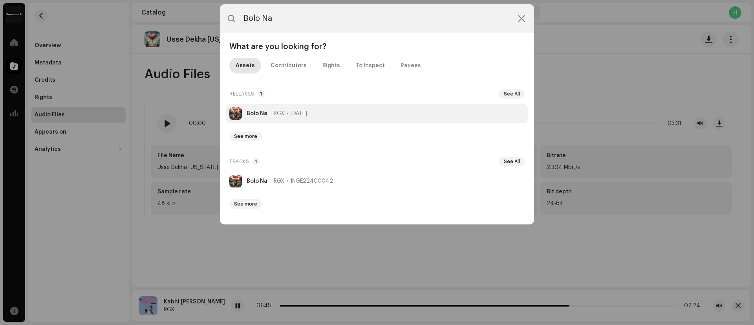
type input "Bolo Na"
click at [254, 113] on strong "Bolo Na" at bounding box center [257, 113] width 21 height 6
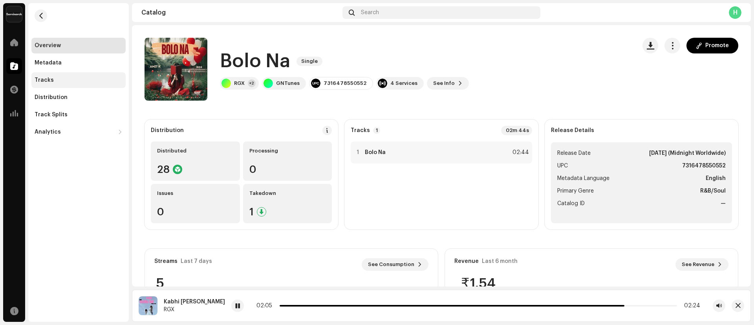
click at [64, 84] on div "Tracks" at bounding box center [78, 80] width 94 height 16
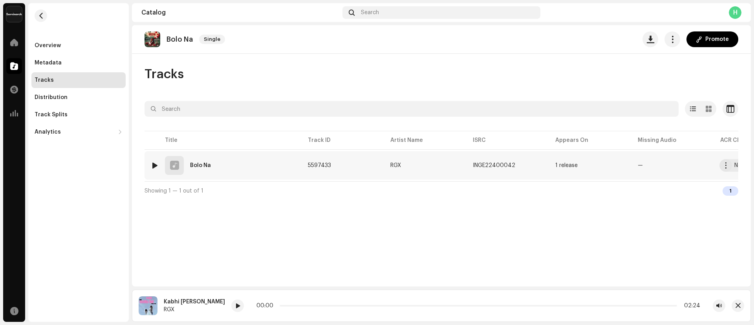
click at [196, 164] on div "Bolo Na" at bounding box center [200, 165] width 21 height 5
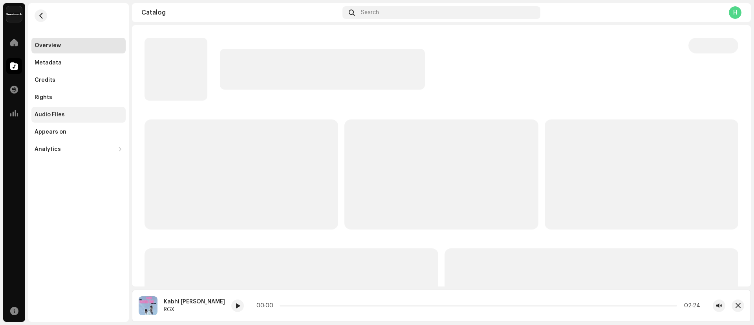
click at [58, 117] on div "Audio Files" at bounding box center [50, 115] width 30 height 6
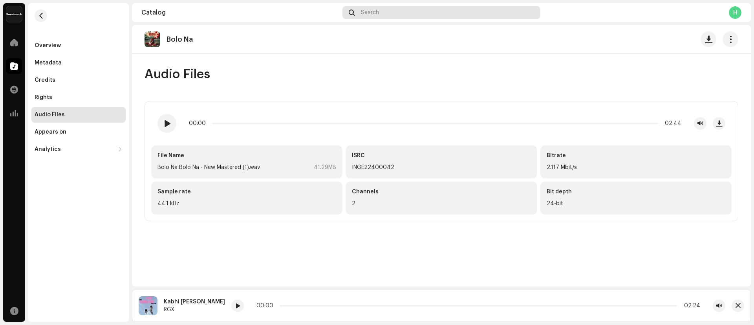
click at [468, 14] on div "Search" at bounding box center [441, 12] width 198 height 13
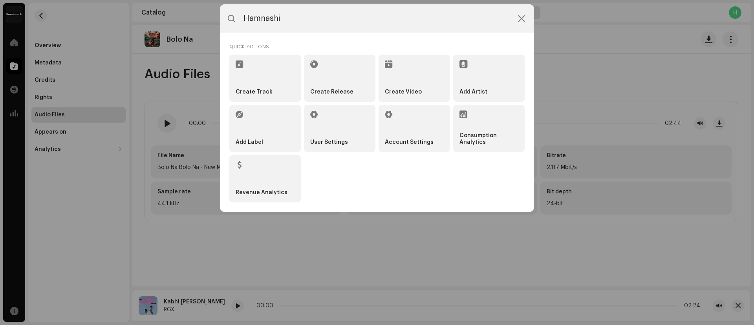
type input "Hamnashi"
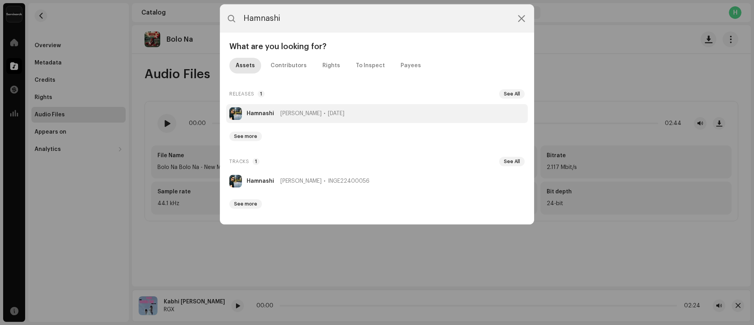
click at [267, 112] on strong "Hamnashi" at bounding box center [260, 113] width 27 height 6
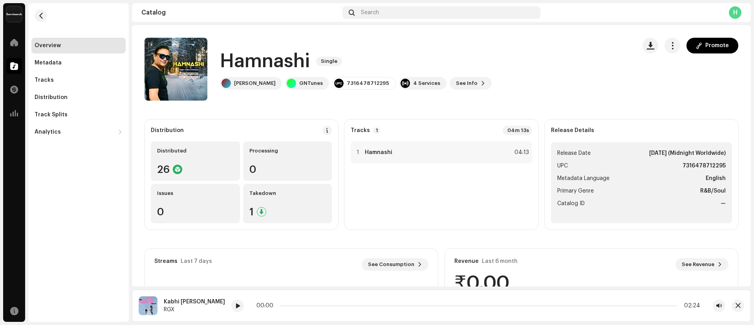
scroll to position [21, 0]
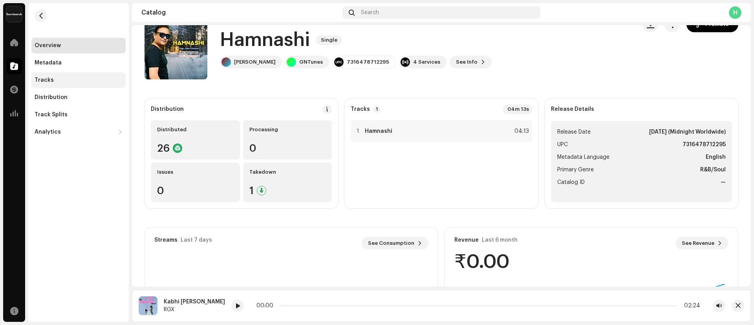
click at [62, 77] on div "Tracks" at bounding box center [79, 80] width 88 height 6
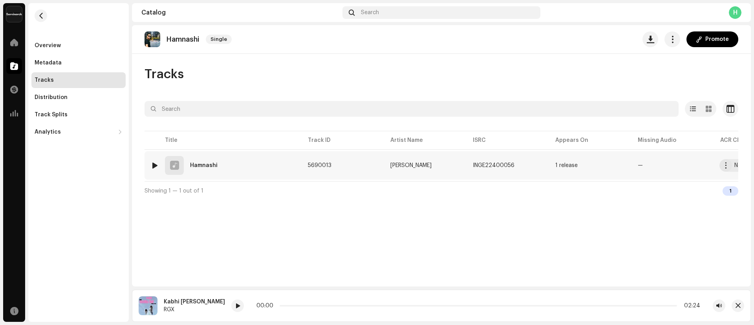
click at [208, 164] on div "Hamnashi" at bounding box center [203, 165] width 27 height 5
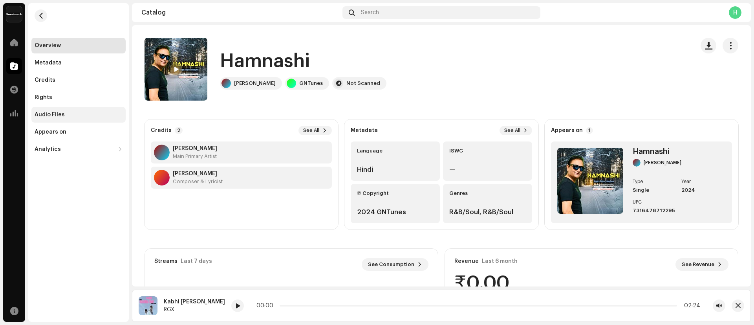
click at [76, 114] on div "Audio Files" at bounding box center [79, 115] width 88 height 6
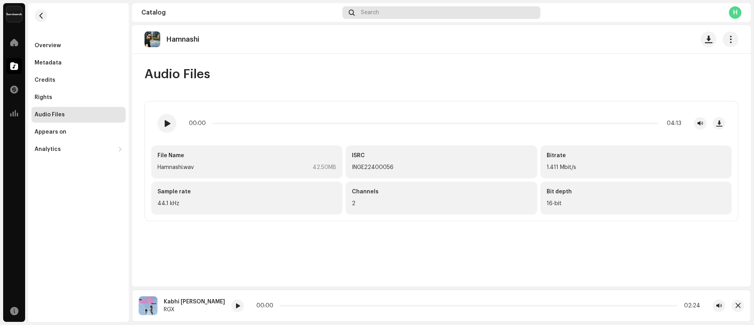
click at [388, 7] on div "Search" at bounding box center [441, 12] width 198 height 13
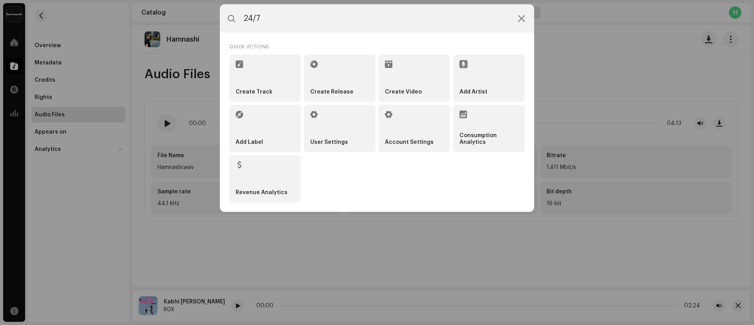
type input "24/7"
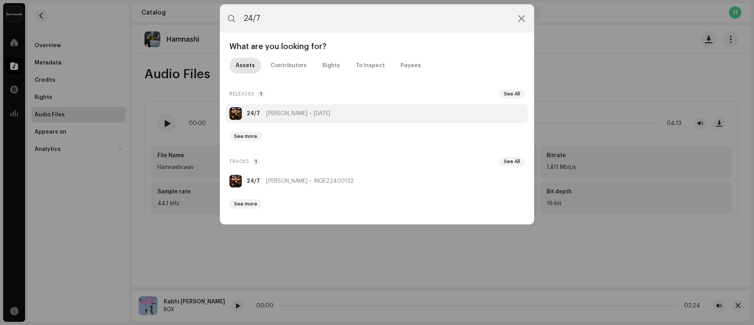
click at [264, 111] on div "24/7 Man [PERSON_NAME] [DATE]" at bounding box center [289, 113] width 84 height 6
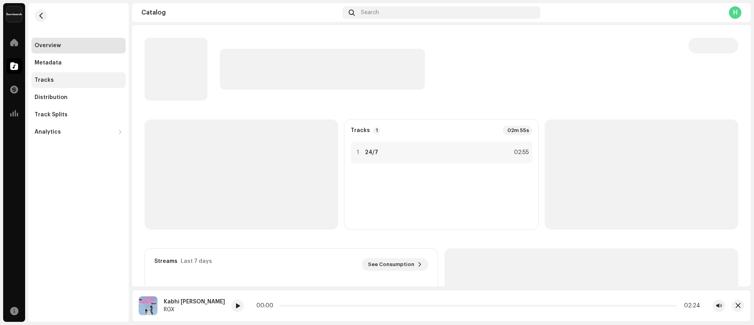
click at [71, 84] on div "Tracks" at bounding box center [78, 80] width 94 height 16
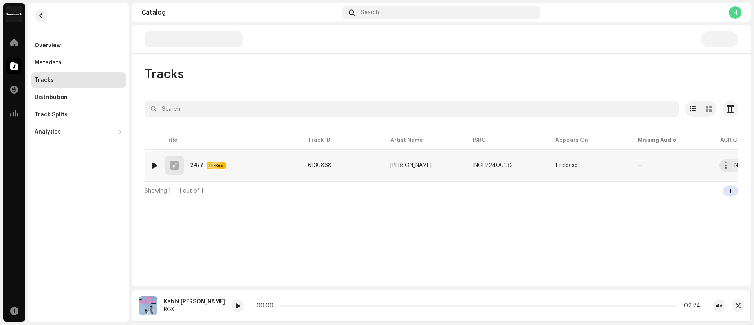
click at [194, 164] on div "24/7" at bounding box center [196, 165] width 13 height 5
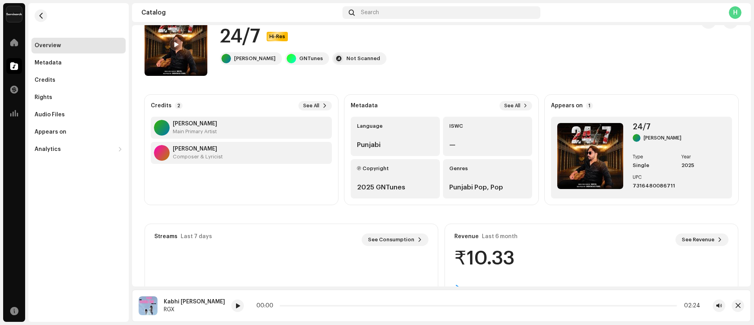
scroll to position [22, 0]
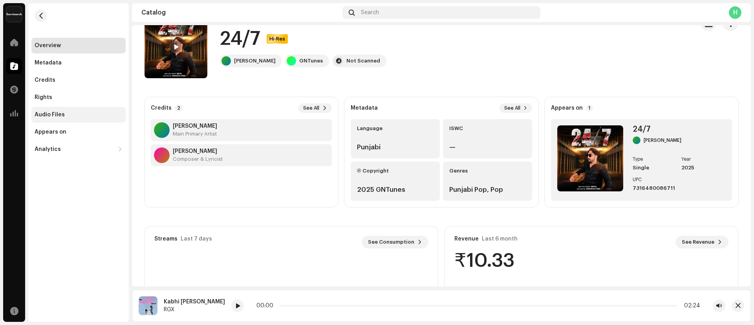
click at [57, 115] on div "Audio Files" at bounding box center [50, 115] width 30 height 6
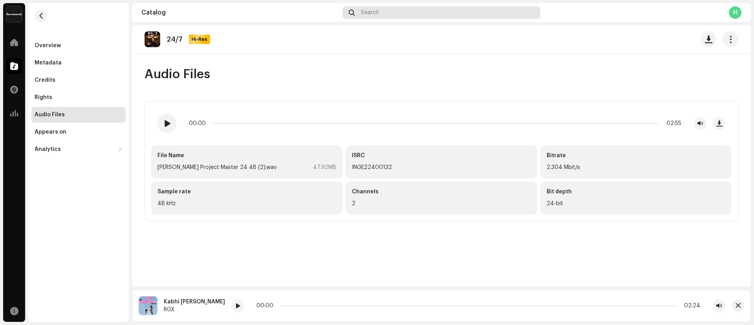
click at [395, 9] on div "Search" at bounding box center [441, 12] width 198 height 13
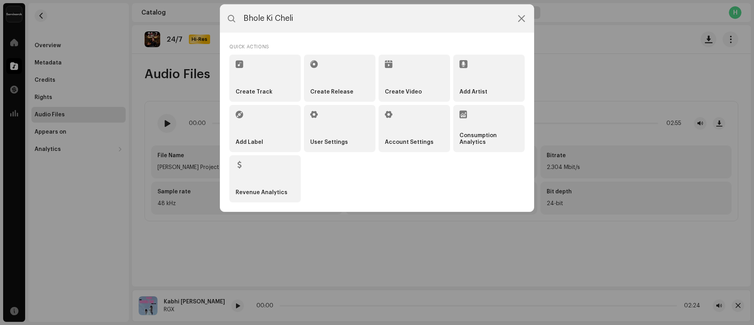
type input "Bhole Ki Cheli"
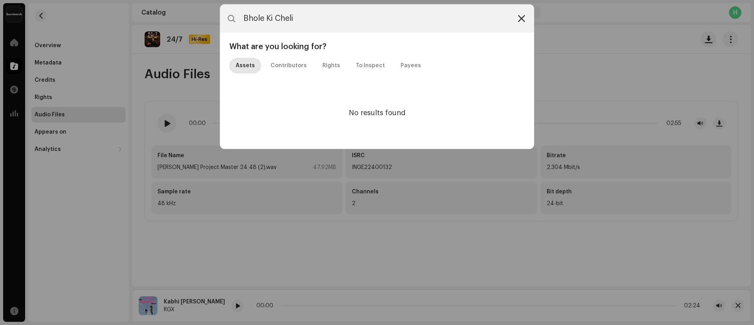
click at [519, 20] on icon at bounding box center [521, 18] width 7 height 6
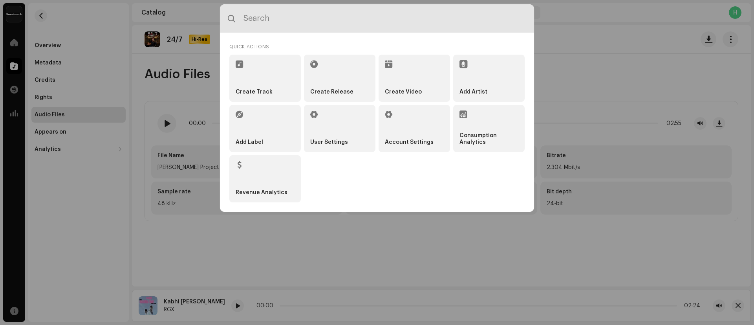
click at [303, 24] on input "text" at bounding box center [377, 18] width 314 height 28
paste input "Babe [PERSON_NAME]"
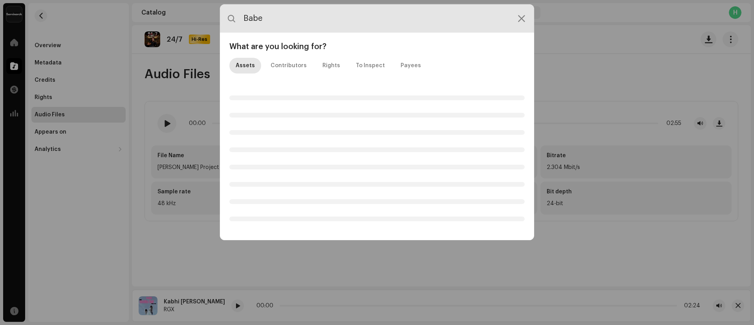
type input "Babe"
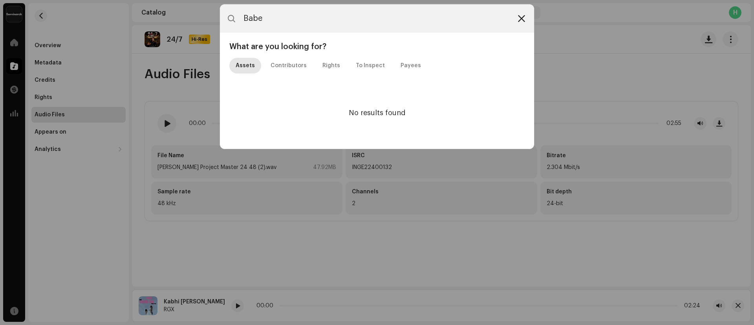
click at [524, 22] on div at bounding box center [521, 18] width 9 height 9
click at [521, 15] on icon at bounding box center [521, 18] width 7 height 6
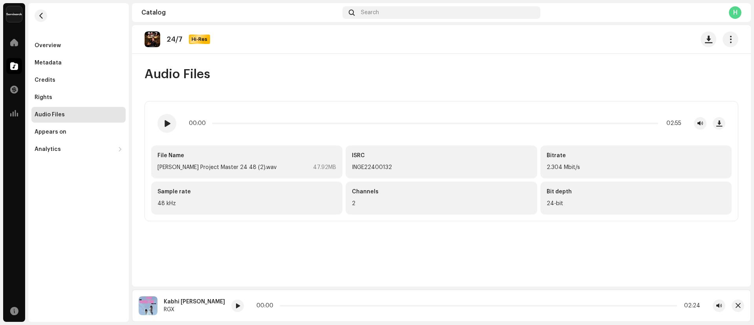
click at [738, 11] on div "H" at bounding box center [735, 12] width 13 height 13
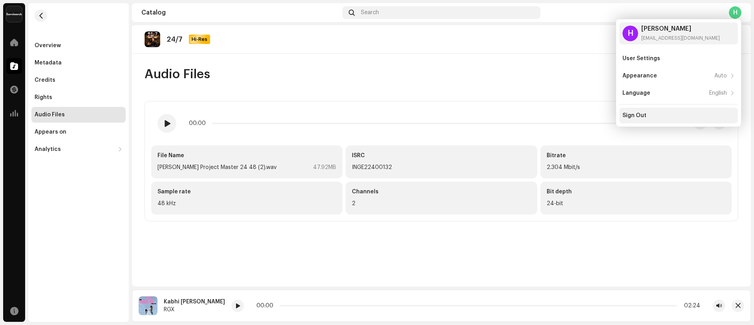
click at [654, 118] on div "Sign Out" at bounding box center [678, 115] width 112 height 6
